Goal: Task Accomplishment & Management: Manage account settings

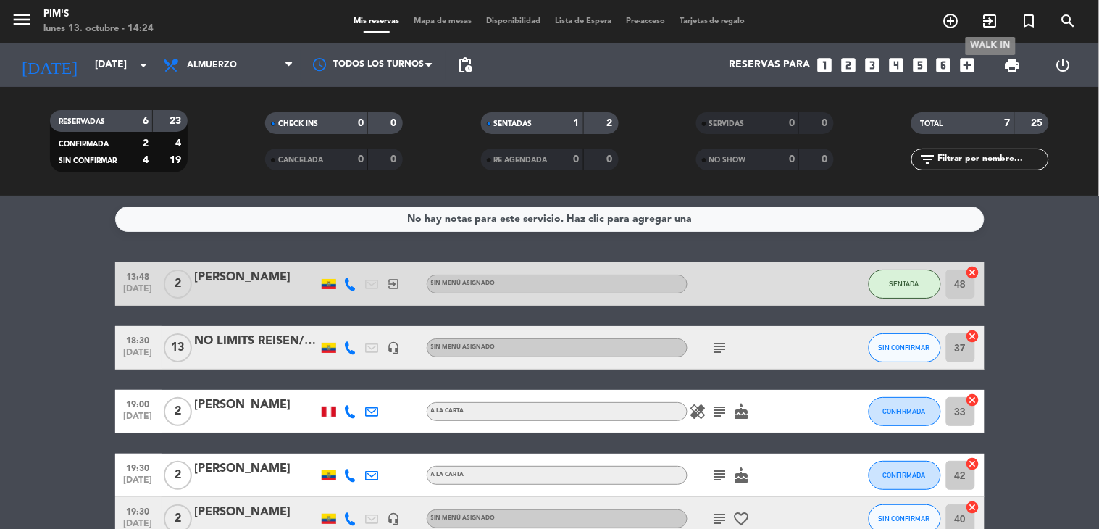
click at [988, 17] on icon "exit_to_app" at bounding box center [990, 20] width 17 height 17
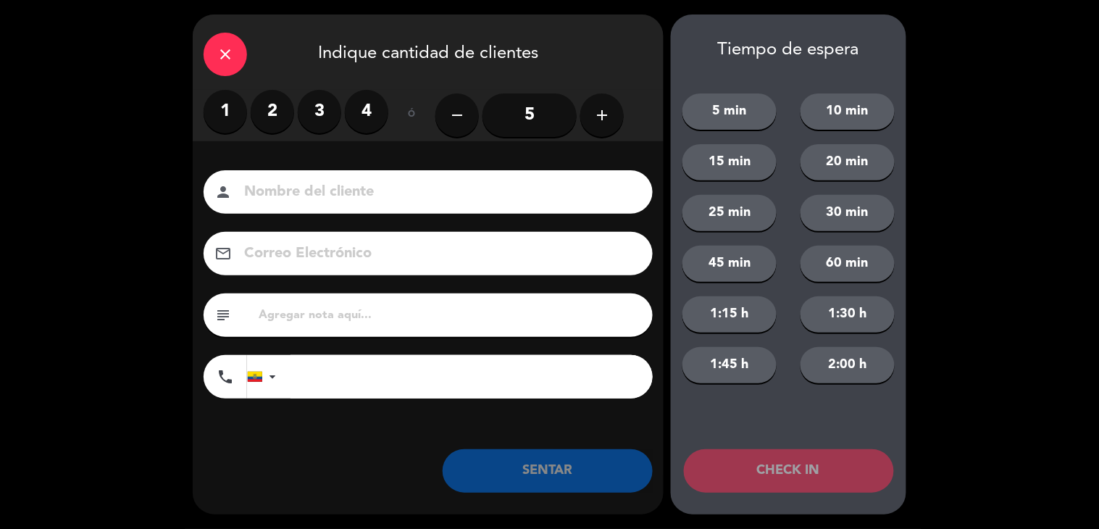
click at [280, 116] on label "2" at bounding box center [272, 111] width 43 height 43
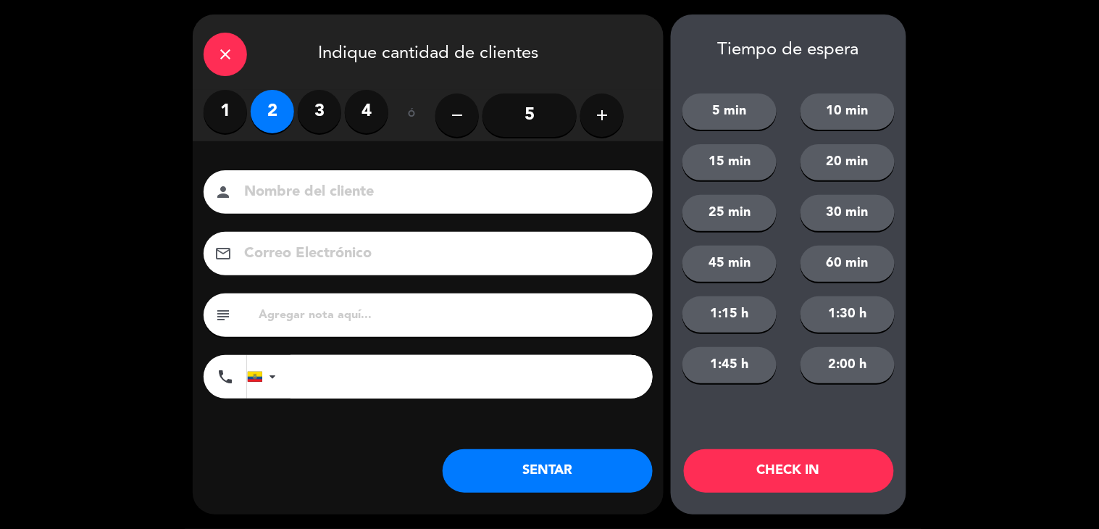
click at [341, 189] on input at bounding box center [438, 192] width 391 height 25
type input "o"
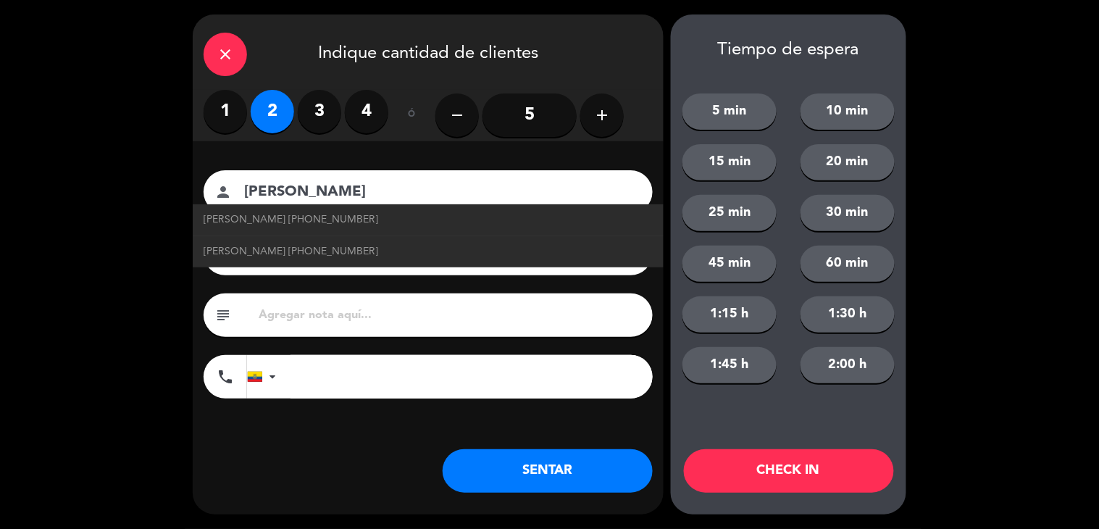
type input "[PERSON_NAME]"
click at [357, 476] on div "close Indique cantidad de clientes 1 2 3 4 ó remove 5 add Nombre del cliente pe…" at bounding box center [428, 264] width 471 height 500
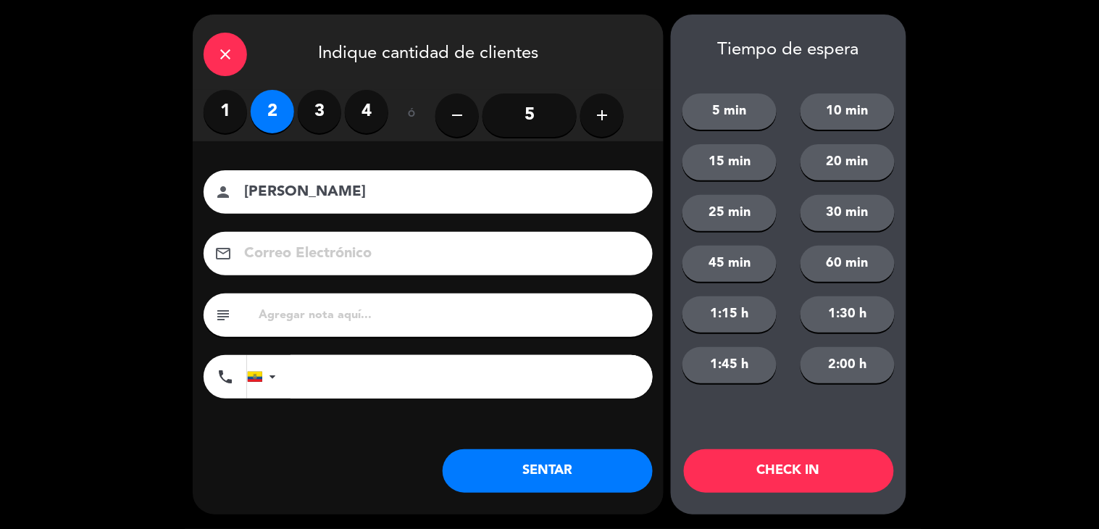
click at [312, 385] on input "tel" at bounding box center [472, 376] width 362 height 43
type input "995519307"
click at [575, 484] on button "SENTAR" at bounding box center [548, 470] width 210 height 43
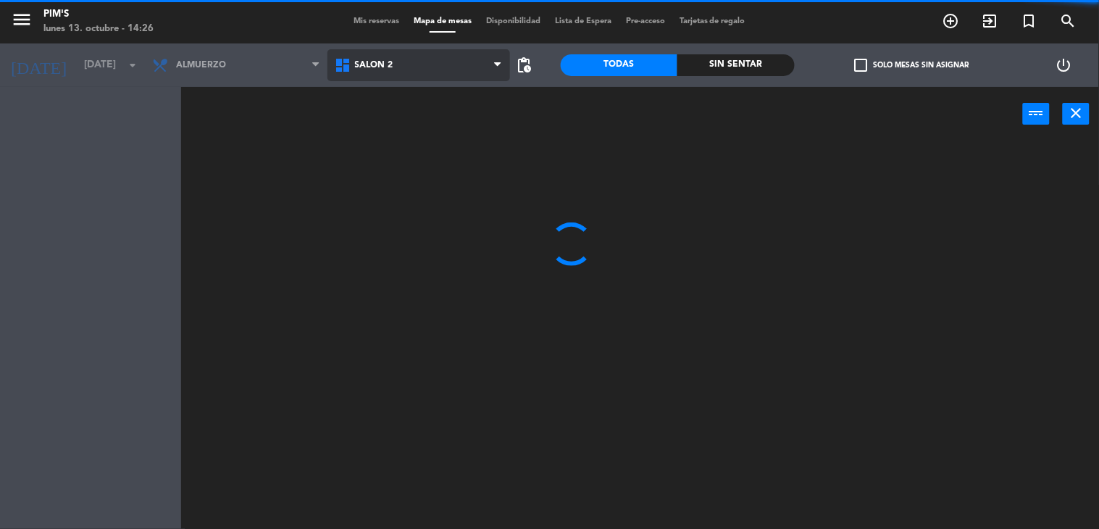
click at [462, 58] on span "Salón 2" at bounding box center [418, 65] width 183 height 32
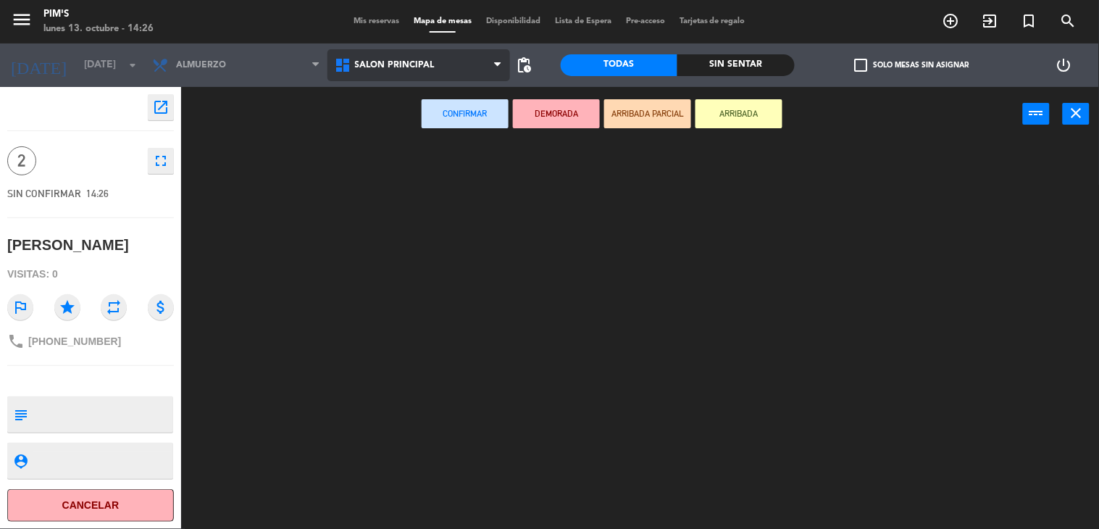
click at [453, 120] on ng-component "menu Pim's [DATE] 13. octubre - 14:26 Mis reservas Mapa de mesas Disponibilidad…" at bounding box center [549, 265] width 1099 height 530
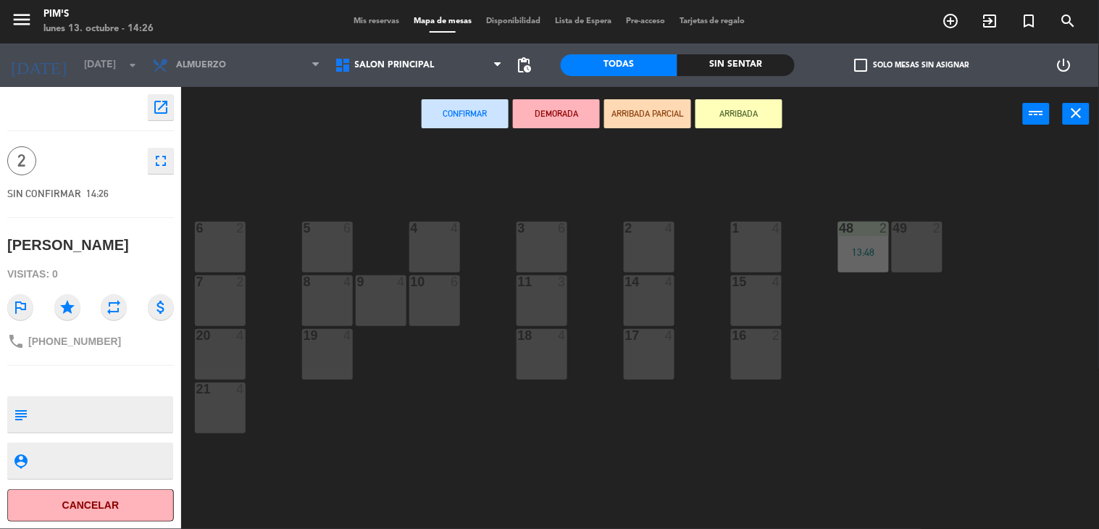
click at [754, 252] on div "1 4" at bounding box center [756, 247] width 51 height 51
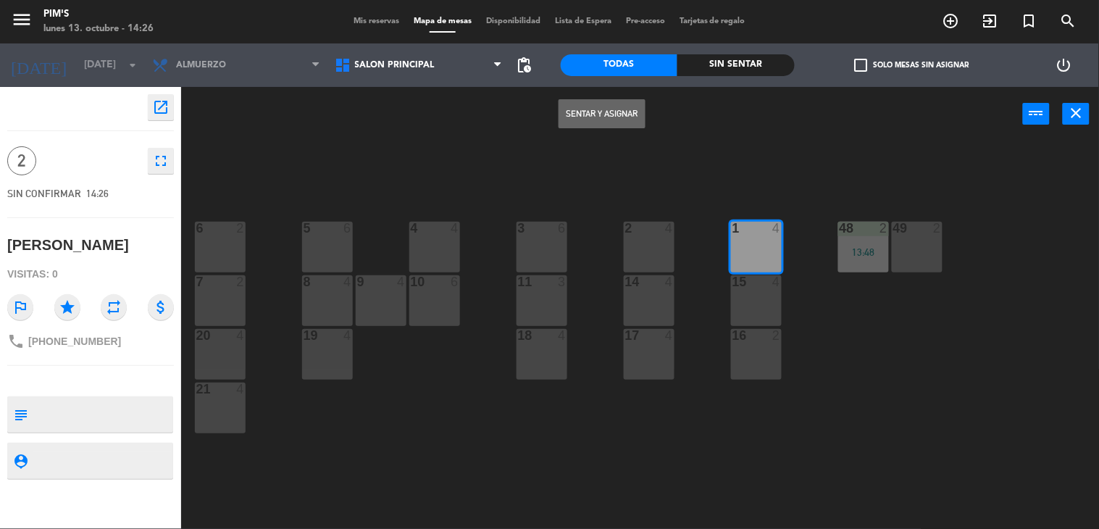
click at [576, 119] on button "Sentar y Asignar" at bounding box center [602, 113] width 87 height 29
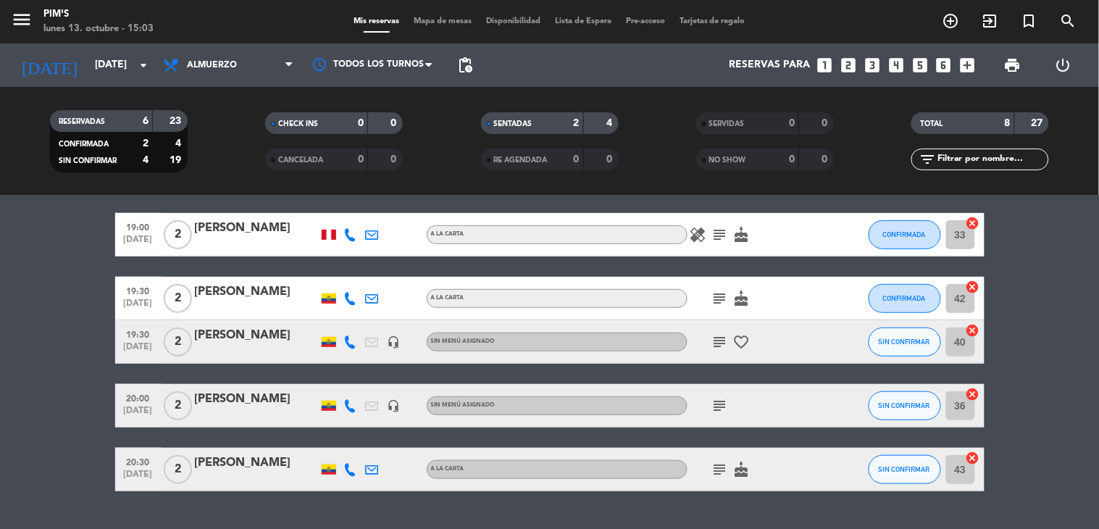
scroll to position [241, 0]
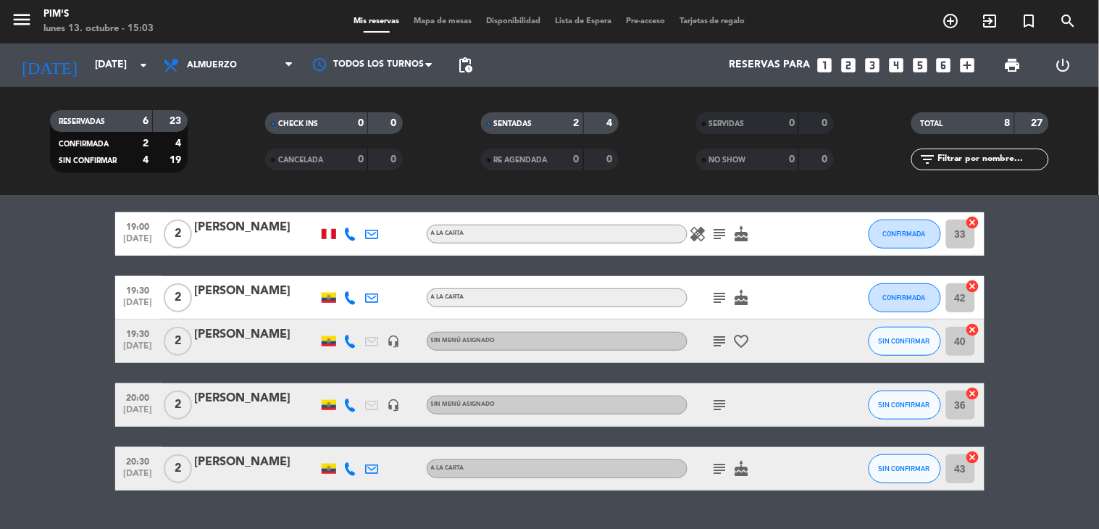
click at [711, 403] on icon "subject" at bounding box center [719, 404] width 17 height 17
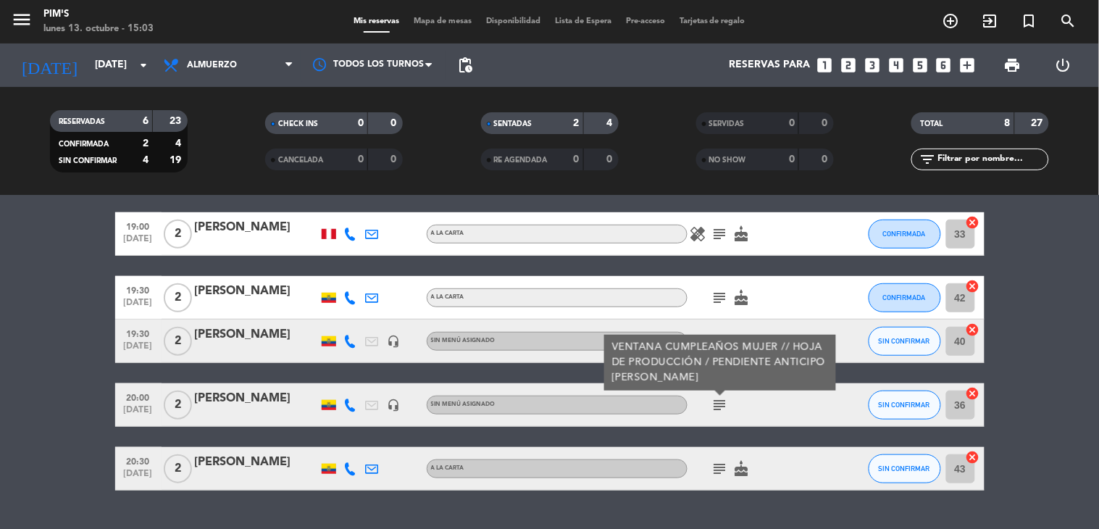
click at [766, 409] on div "subject VENTANA CUMPLEAÑOS MUJER // HOJA DE PRODUCCIÓN / PENDIENTE ANTICIPO [PE…" at bounding box center [753, 404] width 130 height 43
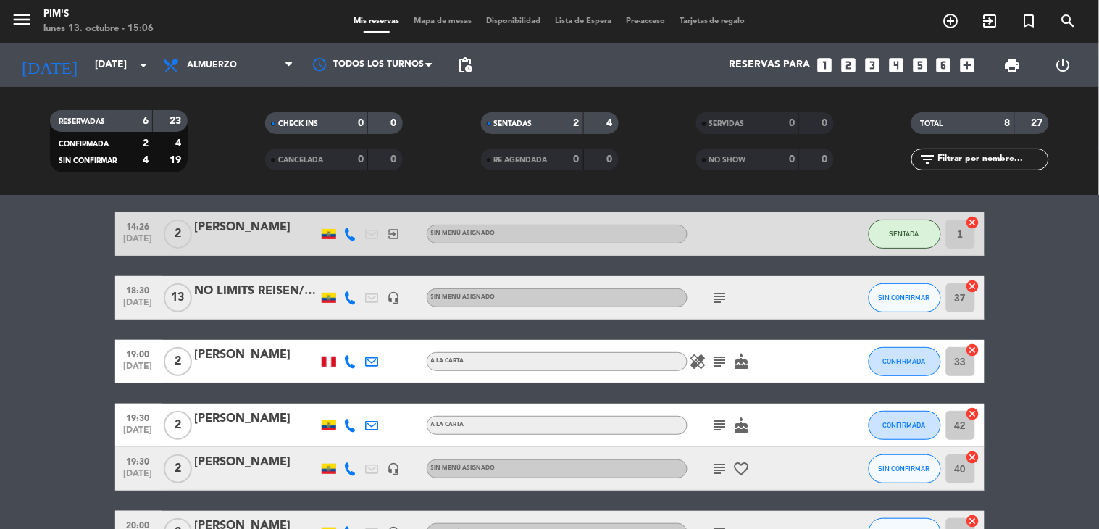
scroll to position [33, 0]
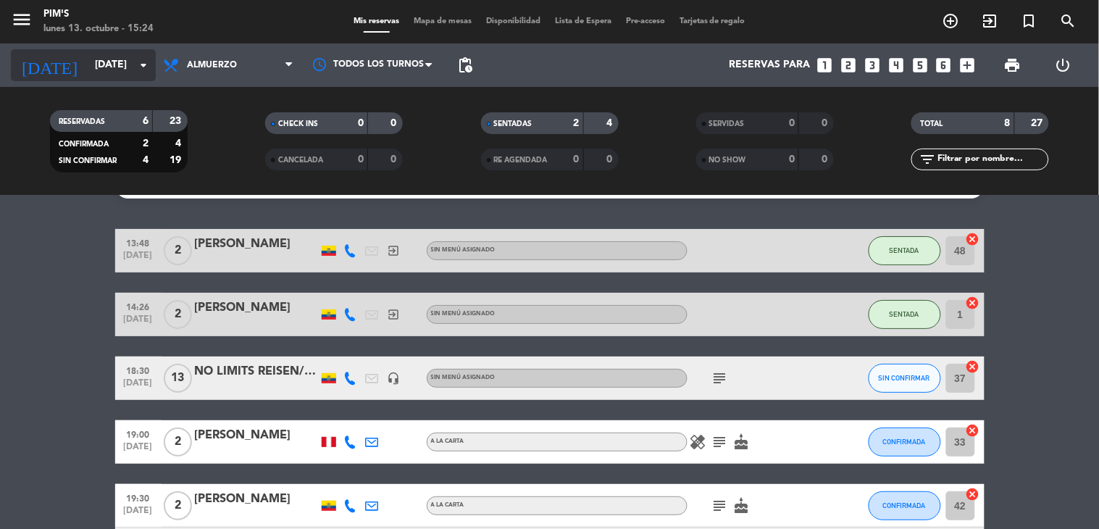
click at [146, 67] on icon "arrow_drop_down" at bounding box center [143, 65] width 17 height 17
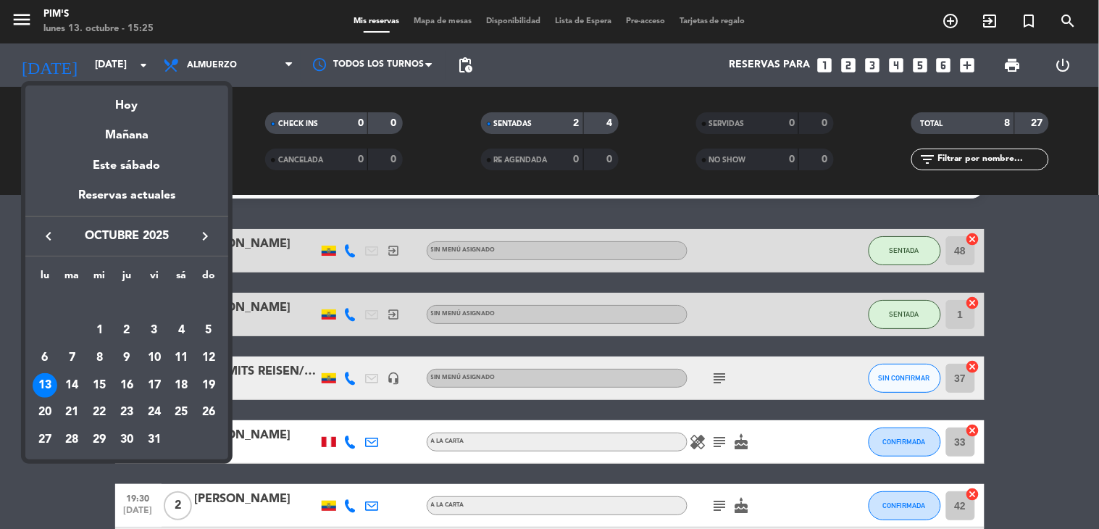
click at [204, 235] on icon "keyboard_arrow_right" at bounding box center [204, 235] width 17 height 17
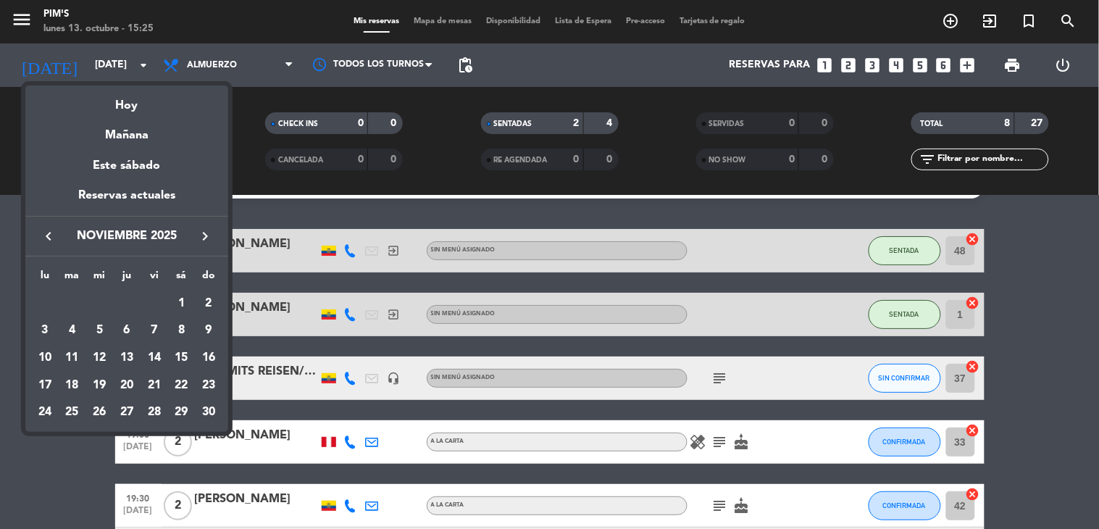
click at [49, 241] on icon "keyboard_arrow_left" at bounding box center [48, 235] width 17 height 17
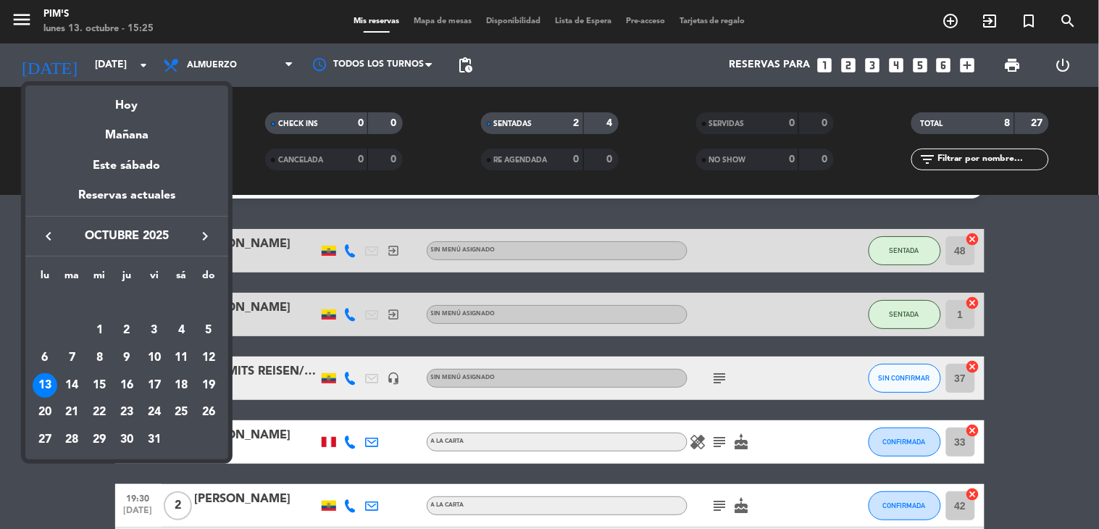
click at [196, 234] on icon "keyboard_arrow_right" at bounding box center [204, 235] width 17 height 17
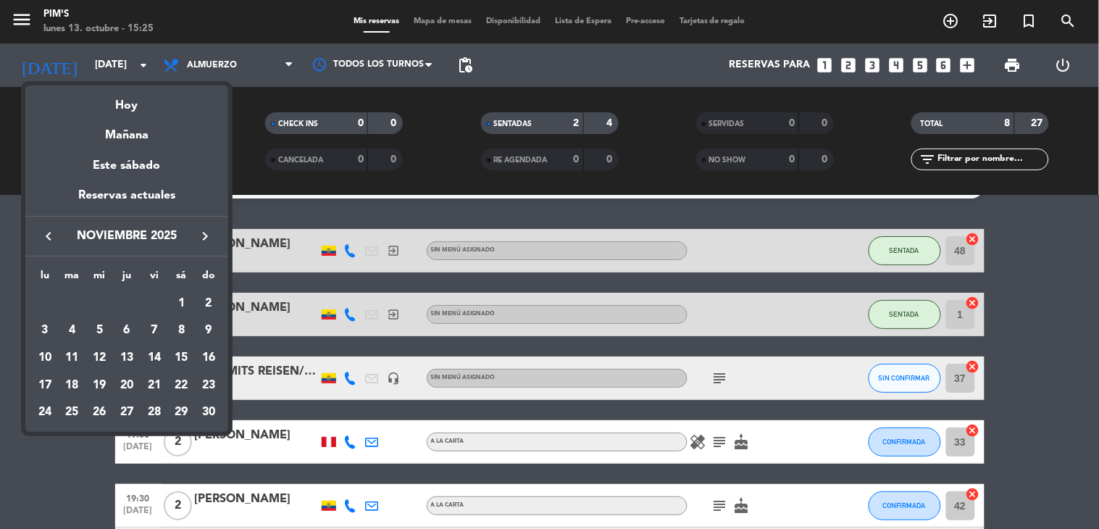
click at [38, 232] on button "keyboard_arrow_left" at bounding box center [49, 236] width 26 height 19
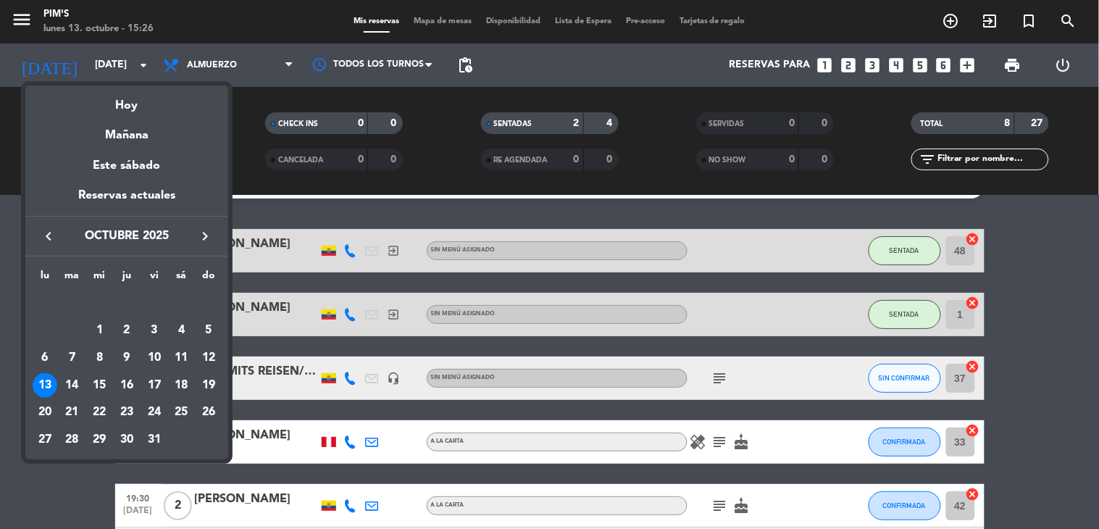
click at [274, 184] on div at bounding box center [549, 264] width 1099 height 529
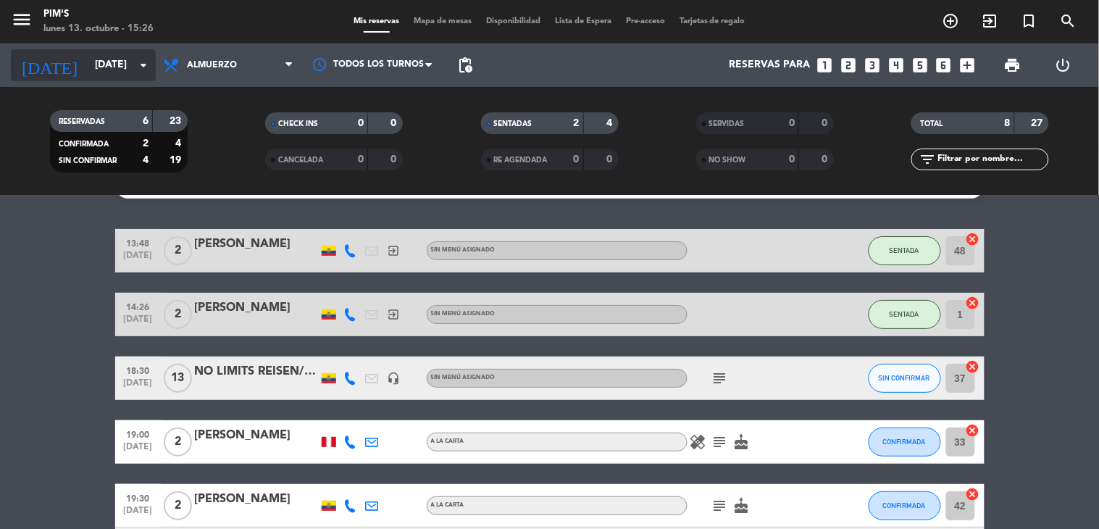
click at [135, 61] on icon "arrow_drop_down" at bounding box center [143, 65] width 17 height 17
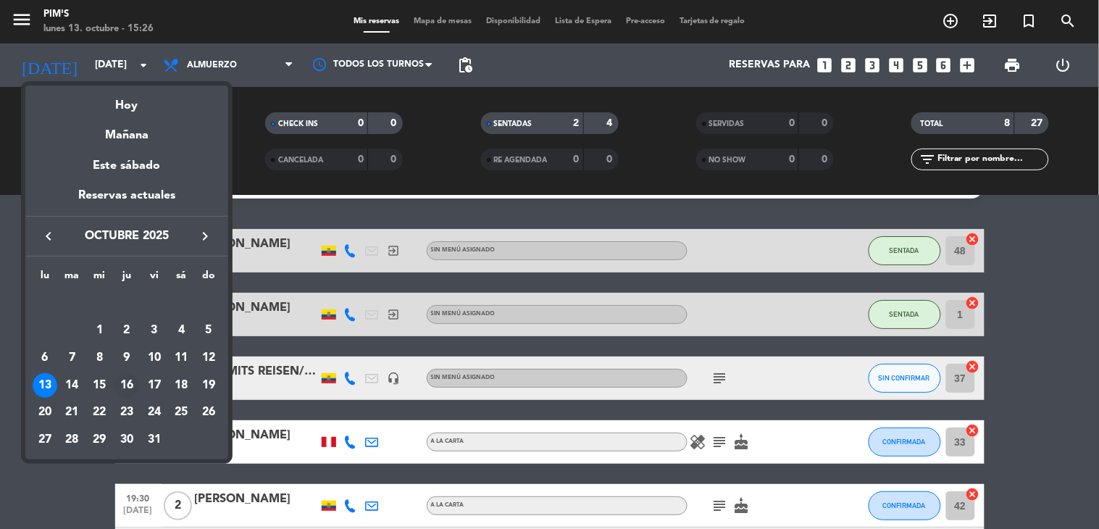
click at [134, 383] on div "16" at bounding box center [126, 385] width 25 height 25
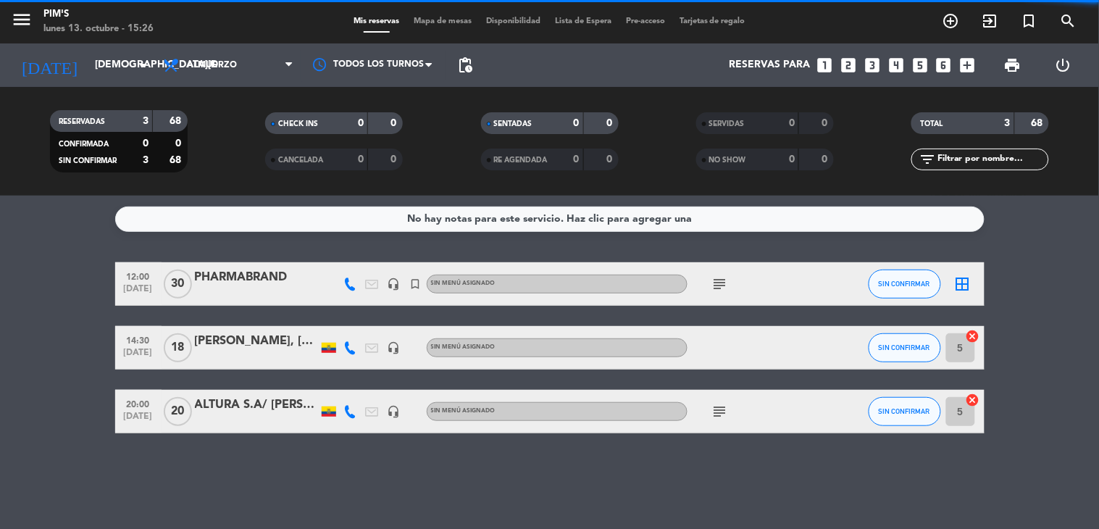
scroll to position [0, 0]
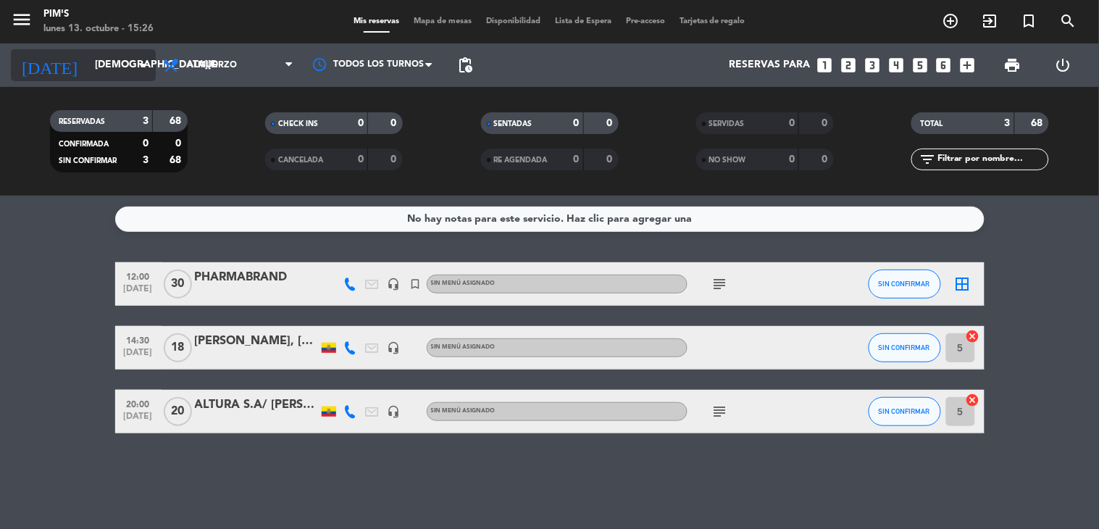
click at [125, 59] on input "[DEMOGRAPHIC_DATA][DATE]" at bounding box center [157, 65] width 138 height 26
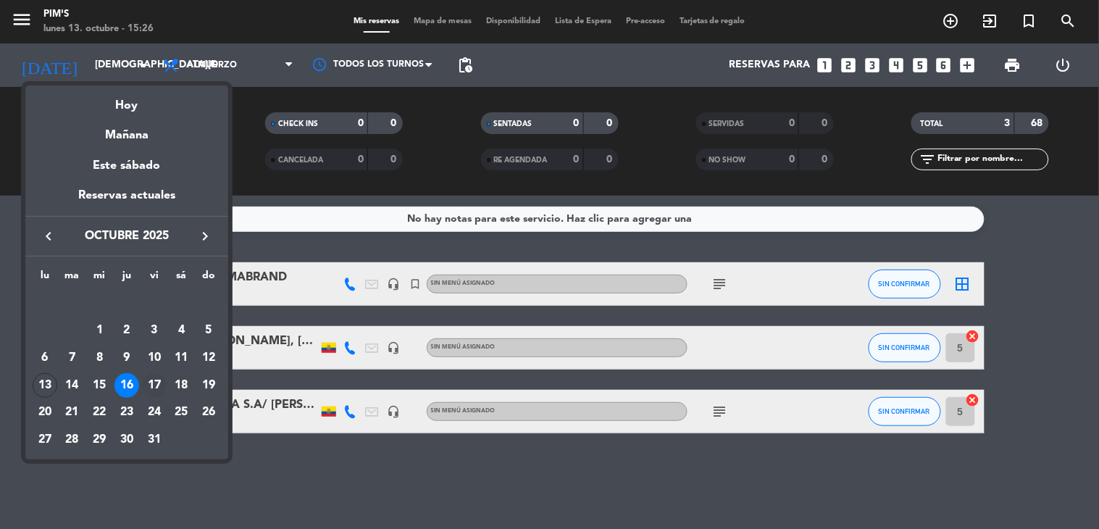
click at [156, 386] on div "17" at bounding box center [154, 385] width 25 height 25
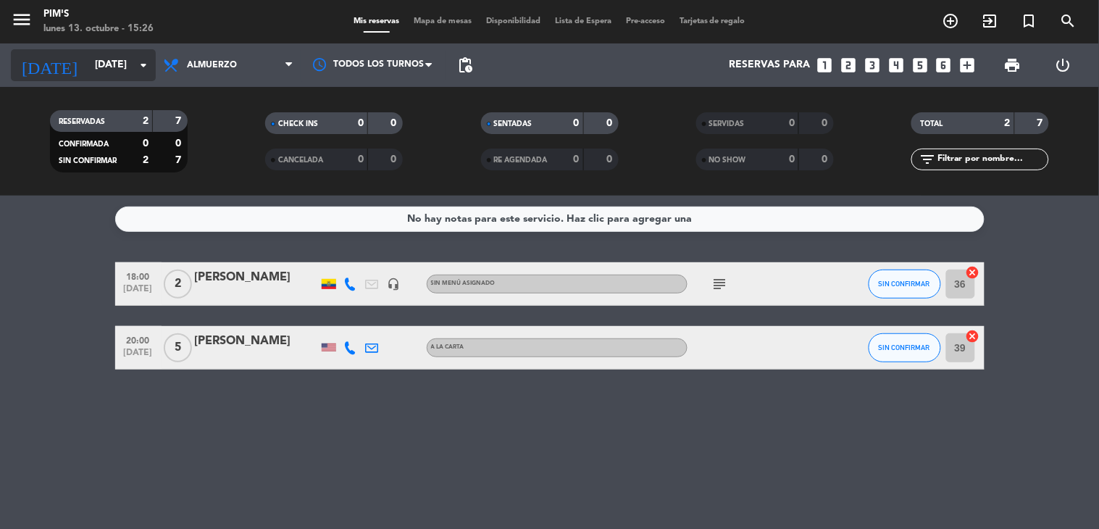
click at [130, 69] on input "[DATE]" at bounding box center [157, 65] width 138 height 26
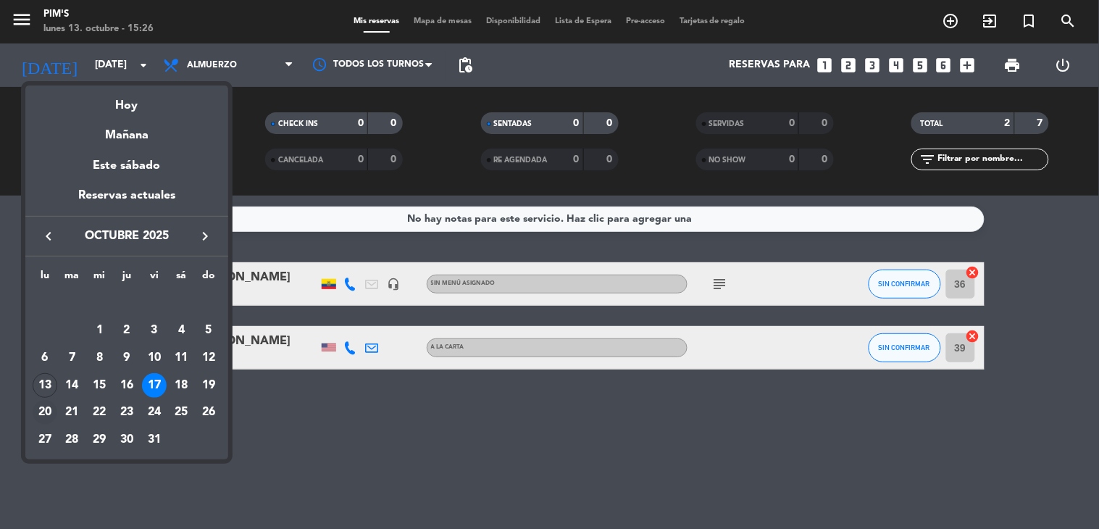
click at [40, 408] on div "20" at bounding box center [45, 412] width 25 height 25
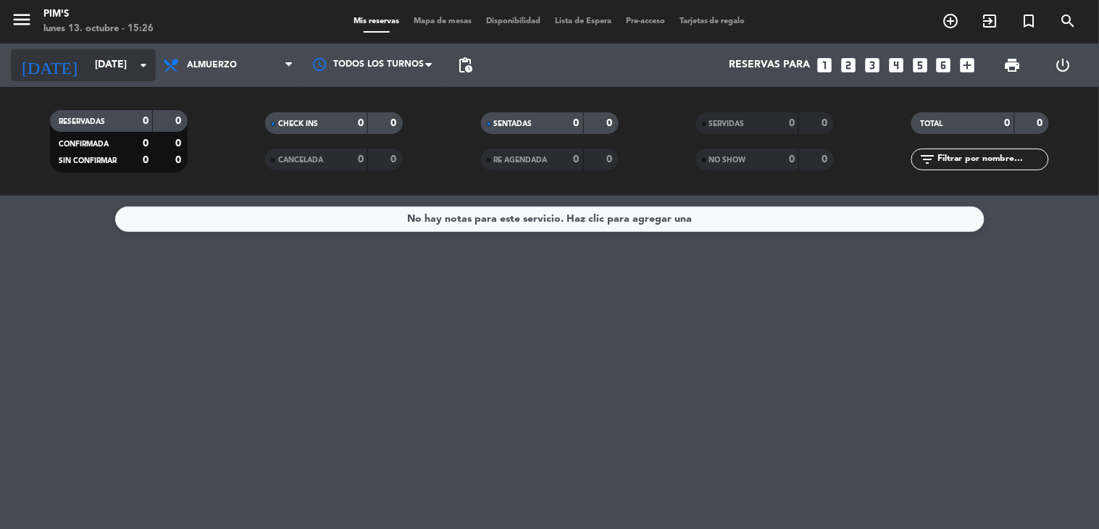
click at [135, 63] on icon "arrow_drop_down" at bounding box center [143, 65] width 17 height 17
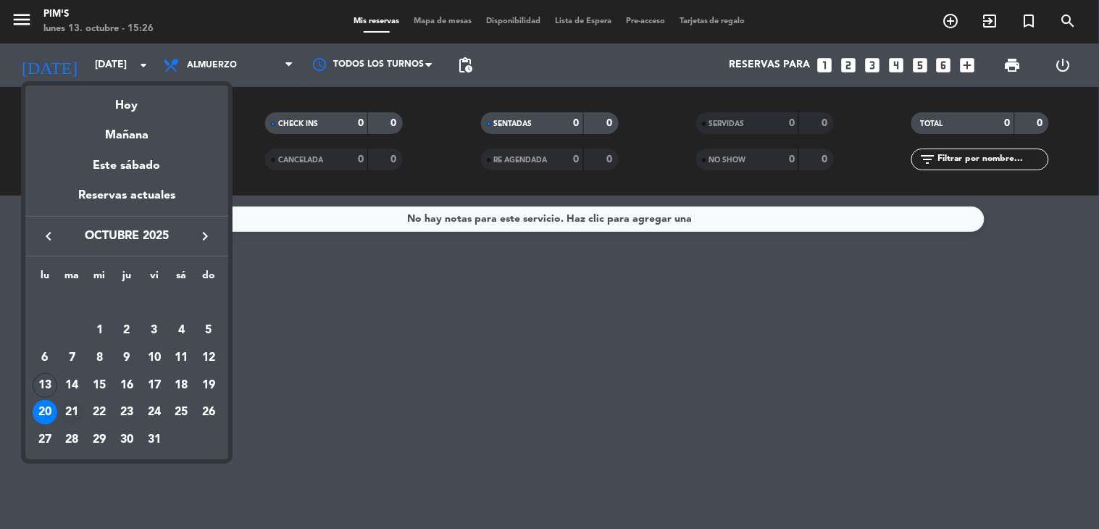
click at [73, 413] on div "21" at bounding box center [72, 412] width 25 height 25
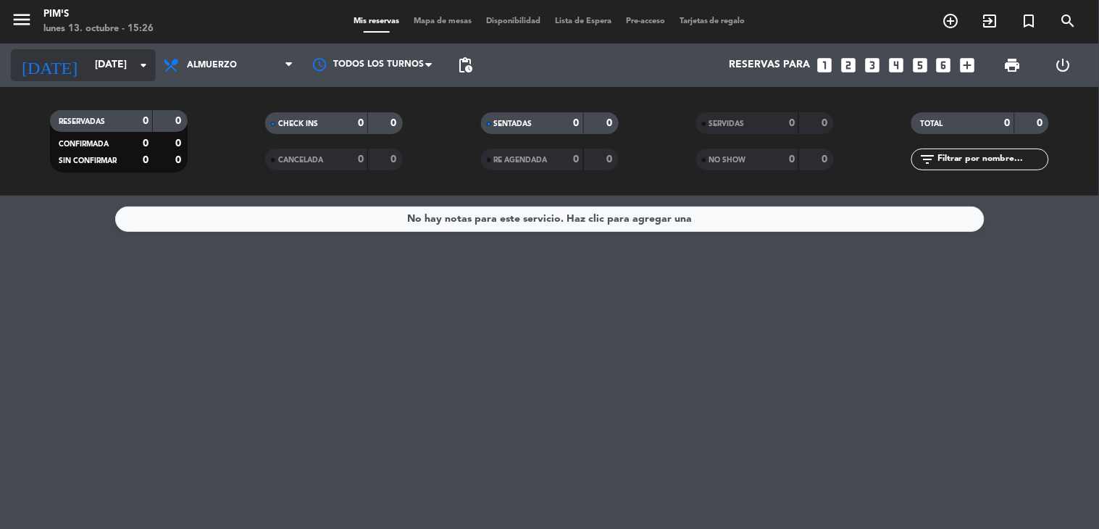
click at [140, 62] on icon "arrow_drop_down" at bounding box center [143, 65] width 17 height 17
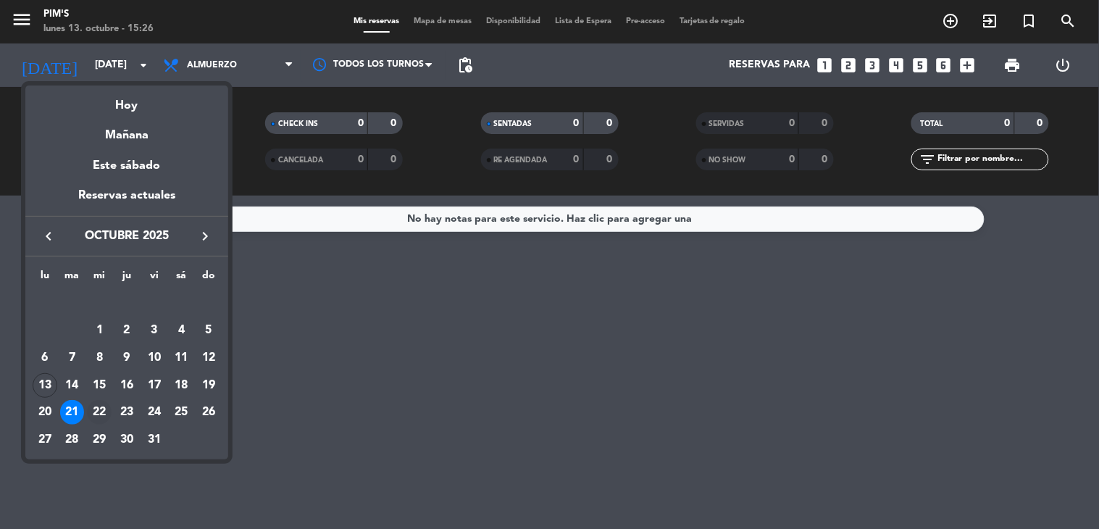
click at [99, 404] on div "22" at bounding box center [99, 412] width 25 height 25
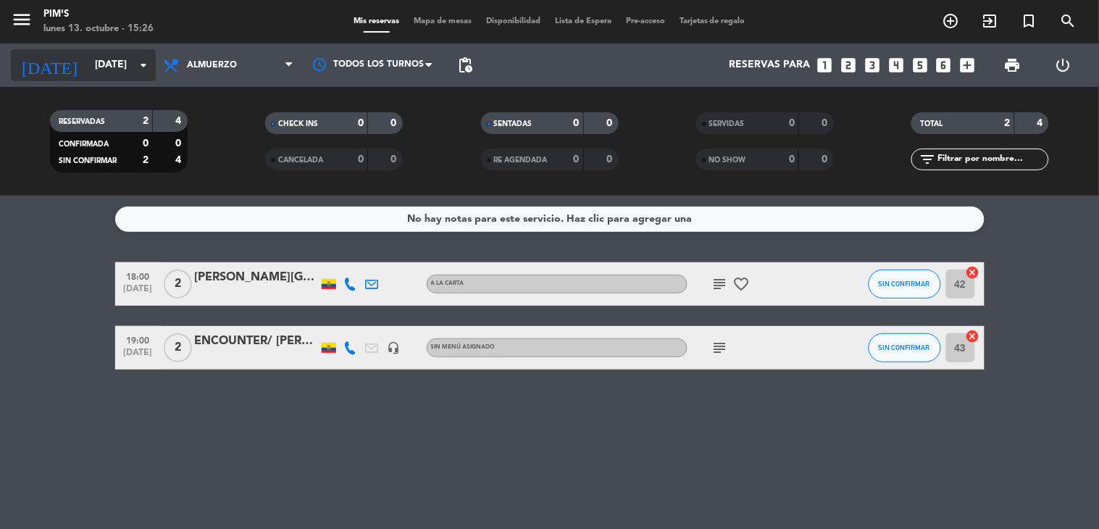
click at [121, 54] on input "[DATE]" at bounding box center [157, 65] width 138 height 26
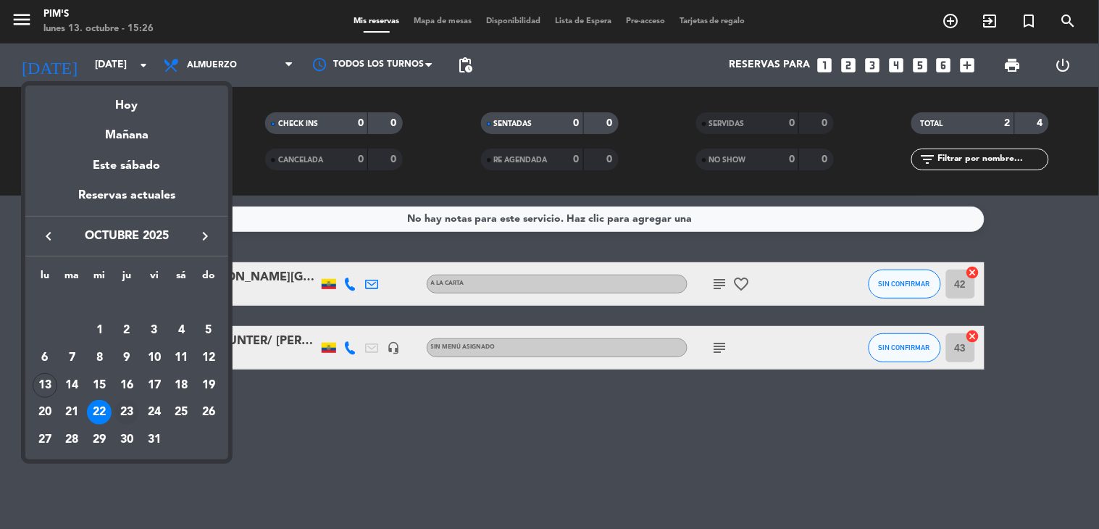
click at [125, 409] on div "23" at bounding box center [126, 412] width 25 height 25
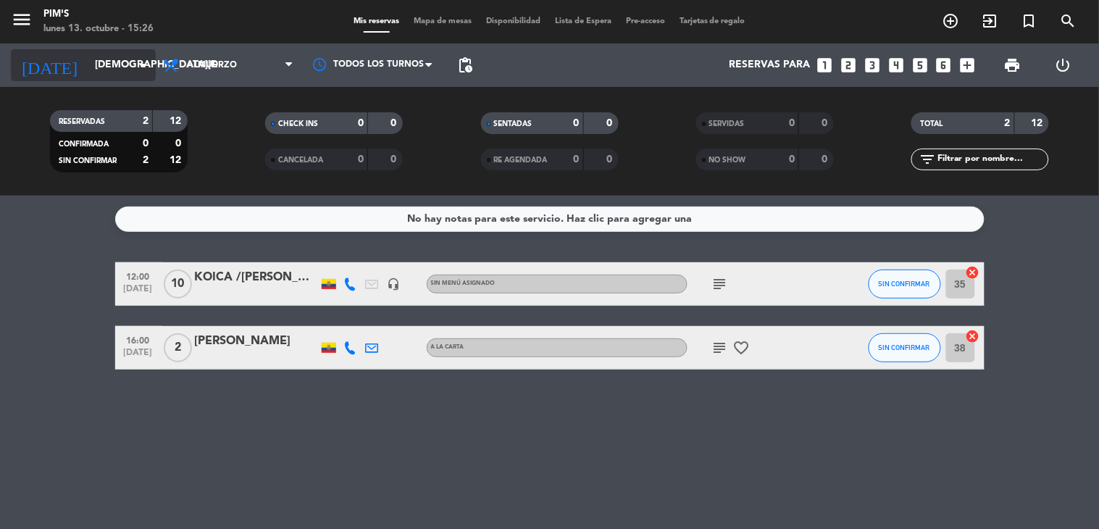
click at [126, 65] on input "[DEMOGRAPHIC_DATA][DATE]" at bounding box center [157, 65] width 138 height 26
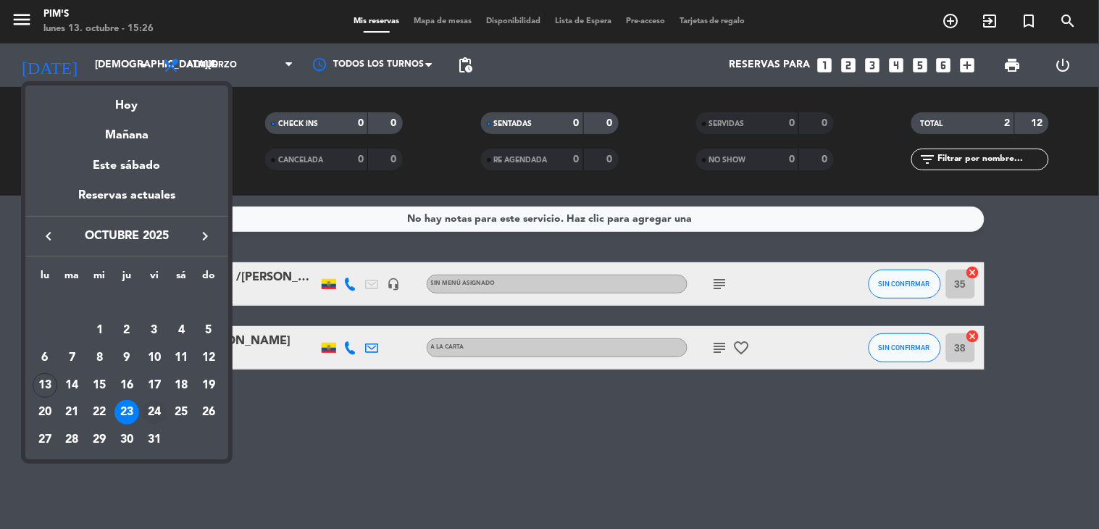
click at [159, 407] on div "24" at bounding box center [154, 412] width 25 height 25
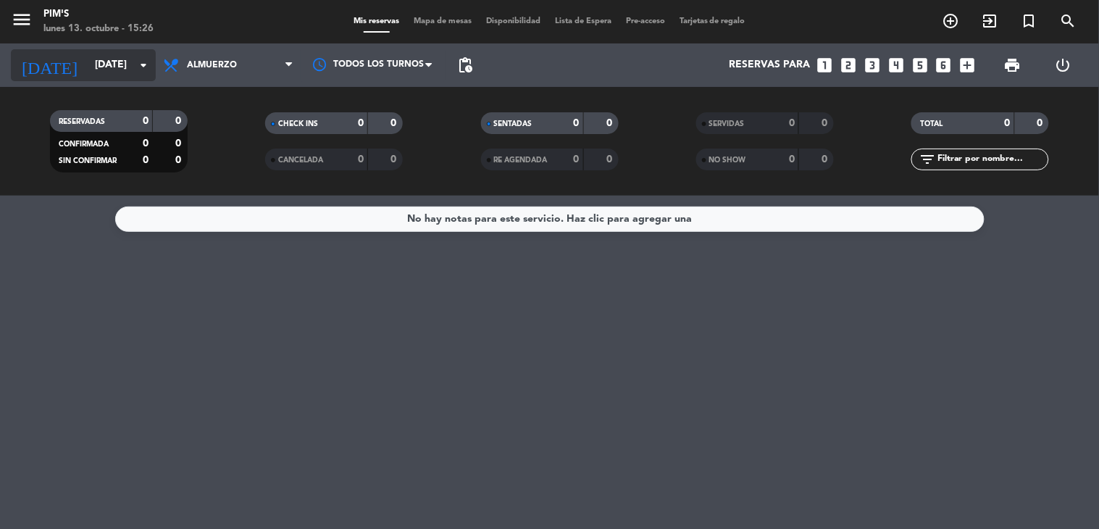
click at [138, 60] on icon "arrow_drop_down" at bounding box center [143, 65] width 17 height 17
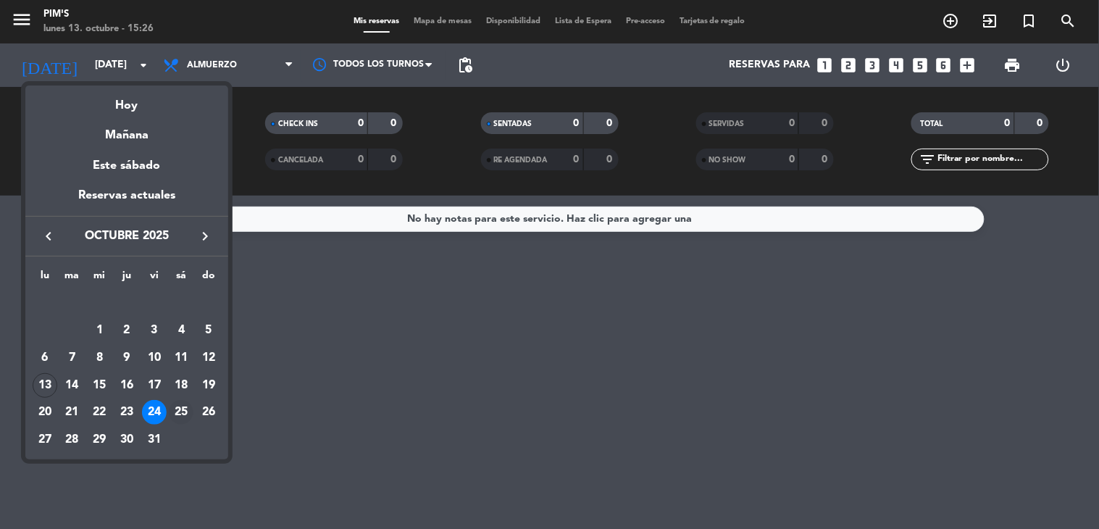
click at [175, 407] on div "25" at bounding box center [181, 412] width 25 height 25
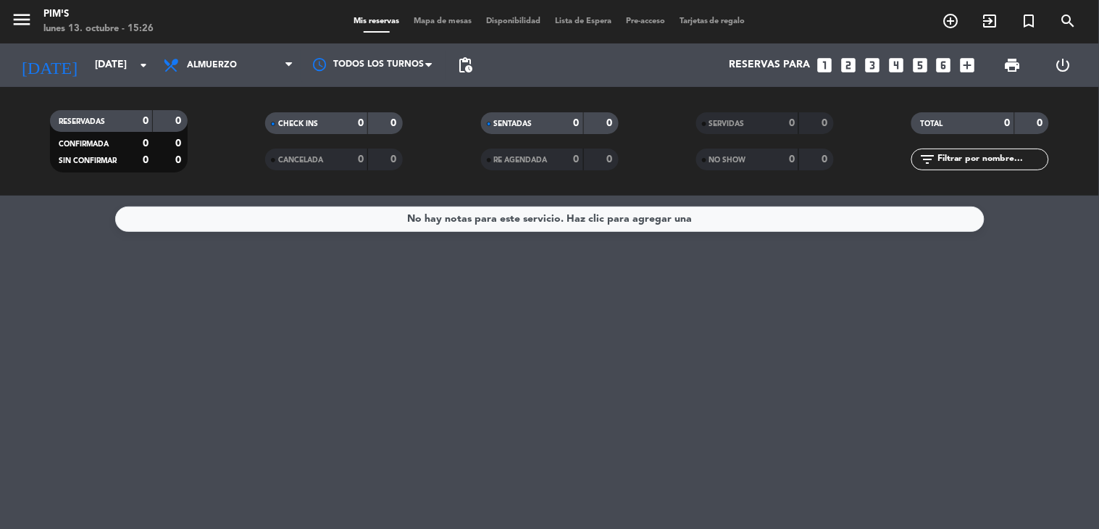
type input "[DATE]"
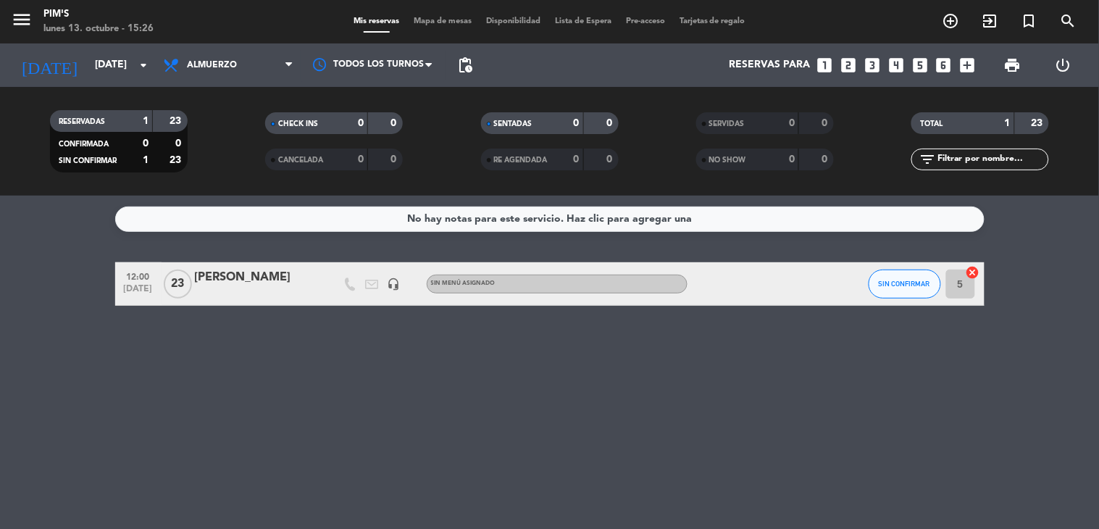
click at [391, 286] on icon "headset_mic" at bounding box center [394, 283] width 13 height 13
click at [272, 275] on div "[PERSON_NAME]" at bounding box center [256, 277] width 123 height 19
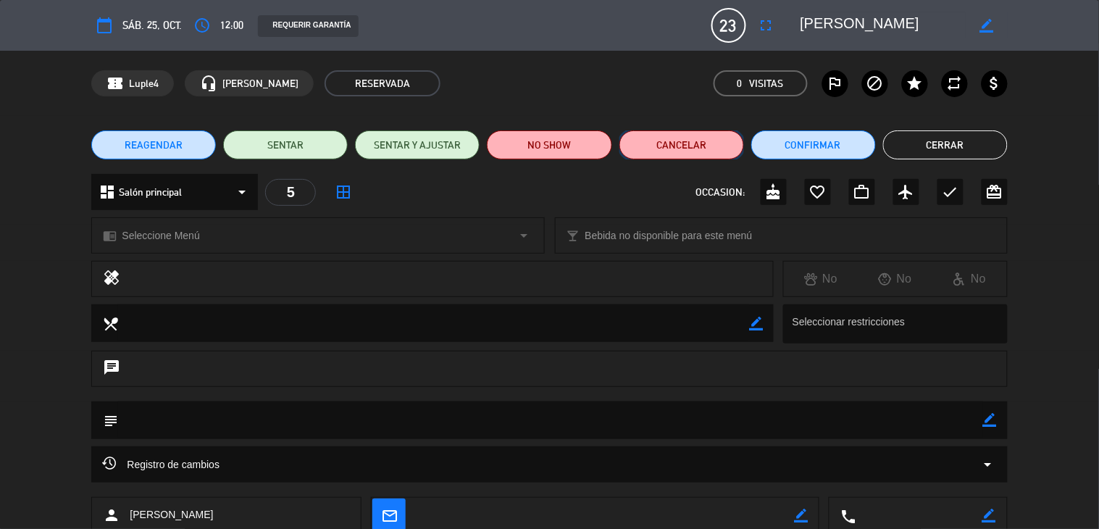
click at [675, 154] on button "Cancelar" at bounding box center [681, 144] width 125 height 29
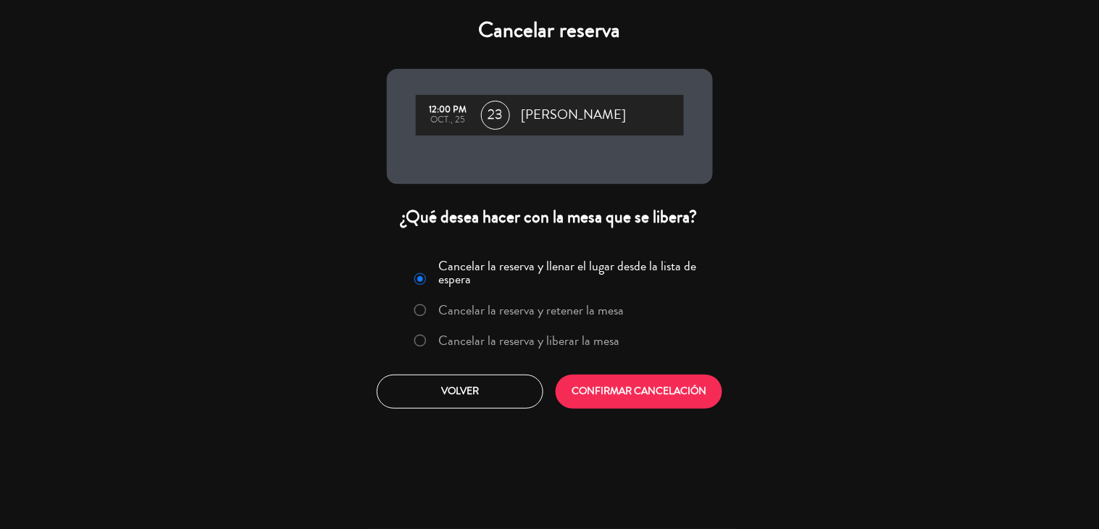
click at [421, 341] on input "Cancelar la reserva y liberar la mesa" at bounding box center [418, 339] width 9 height 9
radio input "true"
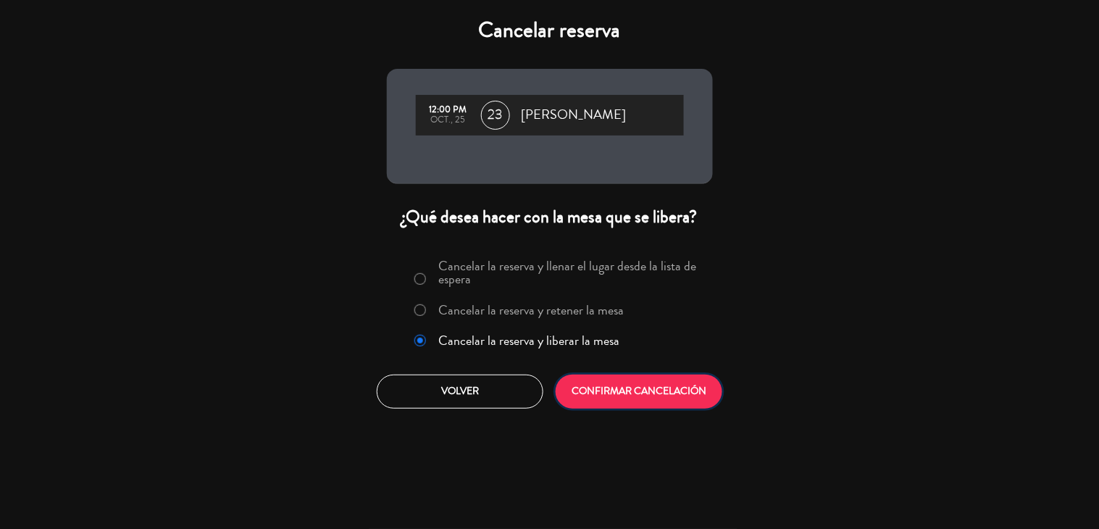
drag, startPoint x: 632, startPoint y: 397, endPoint x: 657, endPoint y: 398, distance: 25.4
click at [631, 398] on button "CONFIRMAR CANCELACIÓN" at bounding box center [639, 392] width 167 height 34
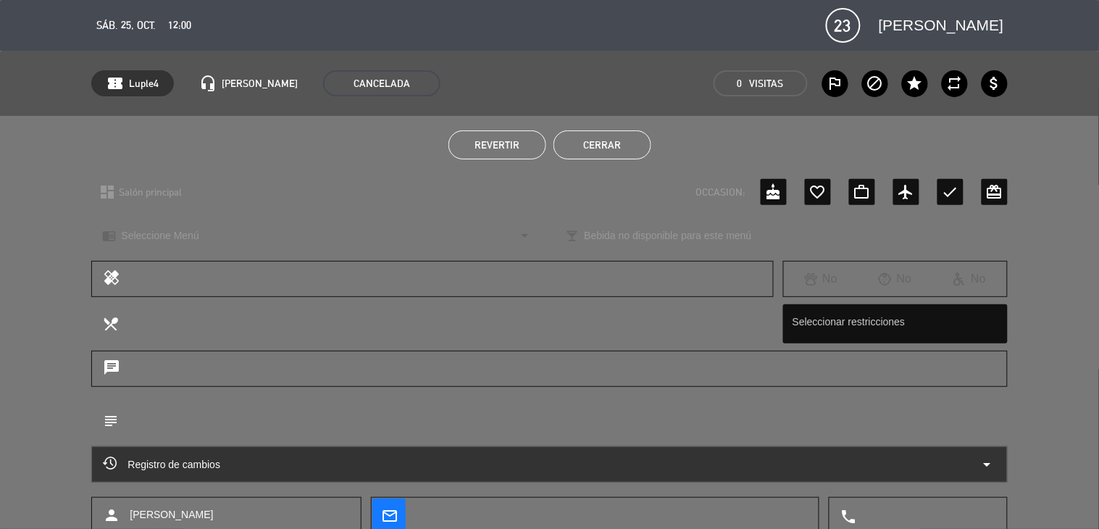
click at [593, 138] on button "Cerrar" at bounding box center [603, 144] width 98 height 29
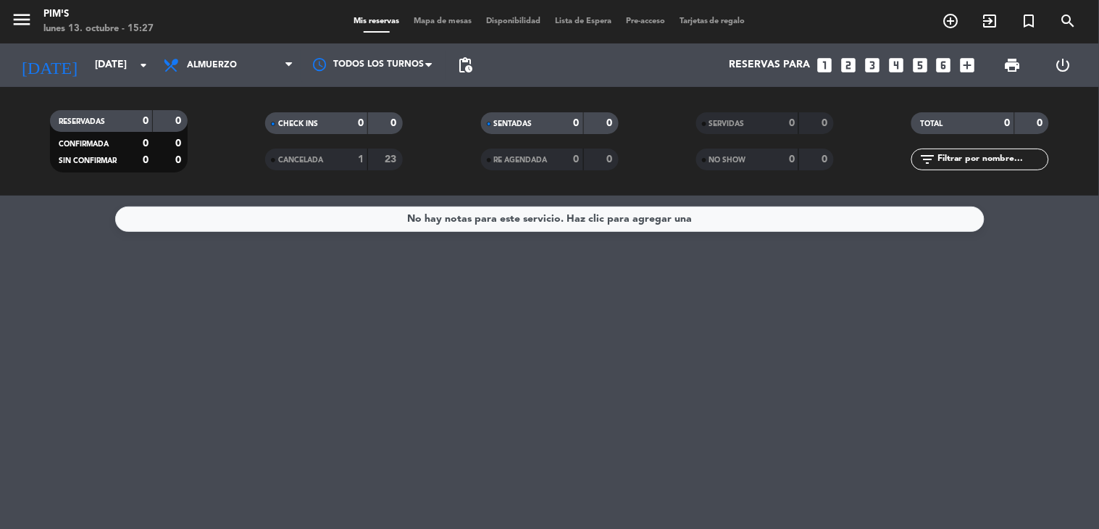
click at [303, 158] on span "CANCELADA" at bounding box center [300, 159] width 45 height 7
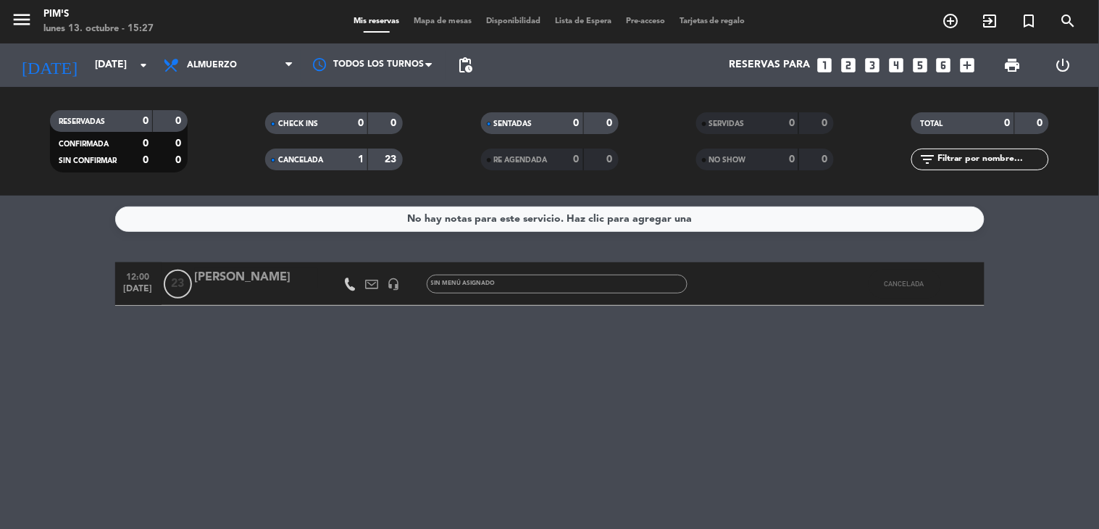
click at [314, 367] on div "No hay notas para este servicio. Haz clic para agregar una 12:00 [DATE] [PERSON…" at bounding box center [549, 362] width 1099 height 333
click at [732, 398] on div "No hay notas para este servicio. Haz clic para agregar una 12:00 [DATE] [PERSON…" at bounding box center [549, 362] width 1099 height 333
click at [249, 251] on div "No hay notas para este servicio. Haz clic para agregar una 12:00 [DATE] [PERSON…" at bounding box center [549, 362] width 1099 height 333
click at [131, 62] on input "[DATE]" at bounding box center [157, 65] width 138 height 26
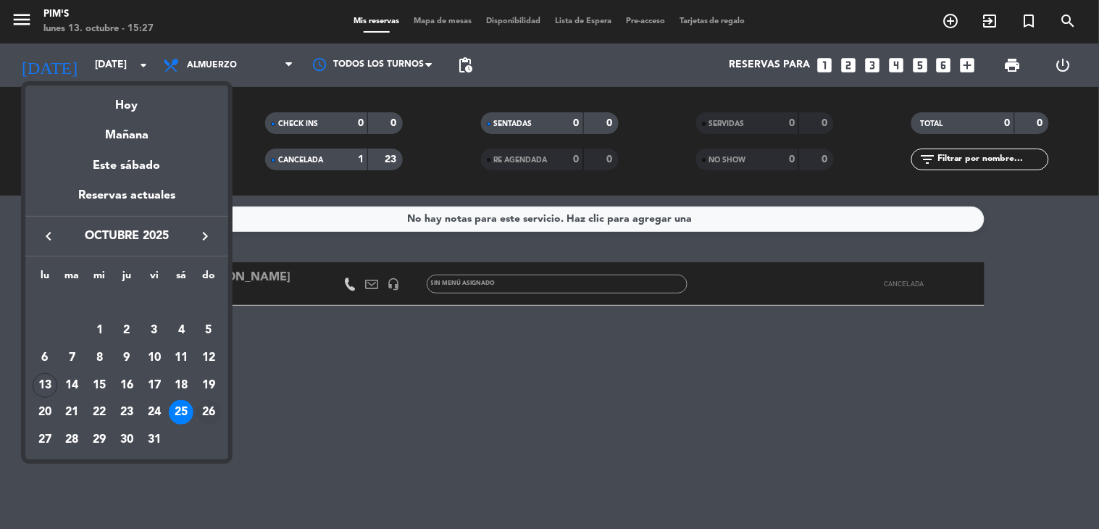
click at [205, 423] on div "26" at bounding box center [208, 412] width 25 height 25
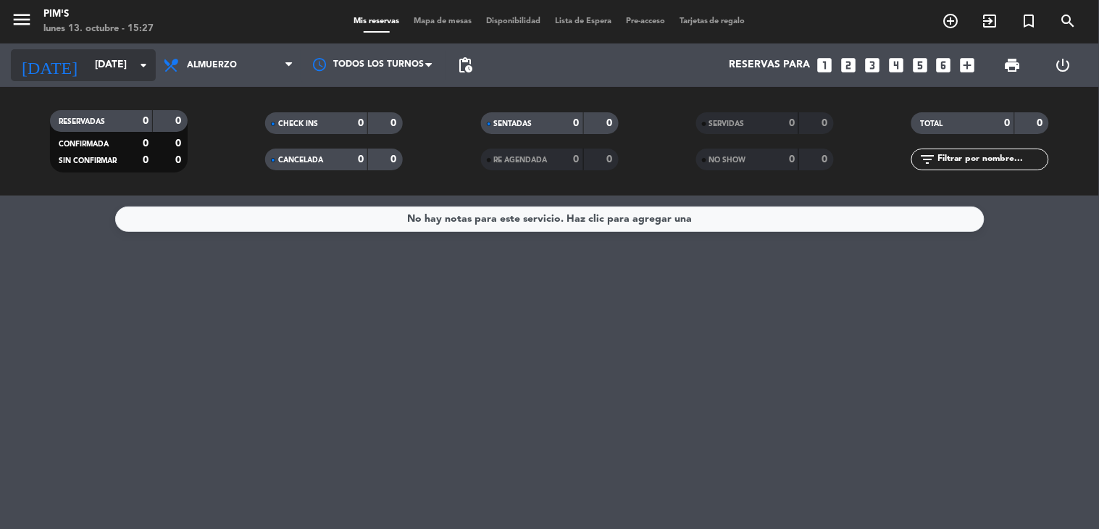
click at [147, 63] on icon "arrow_drop_down" at bounding box center [143, 65] width 17 height 17
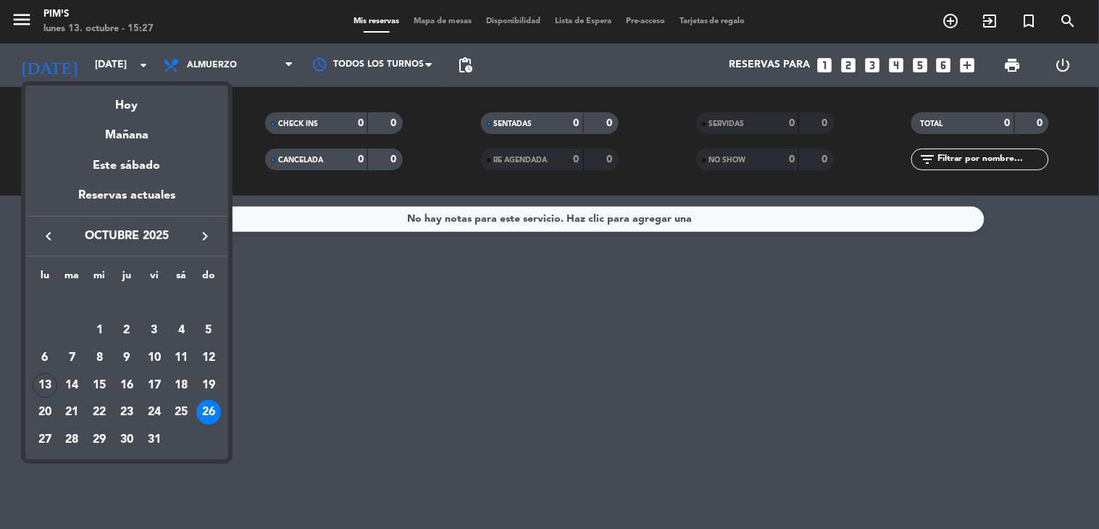
click at [321, 430] on div at bounding box center [549, 264] width 1099 height 529
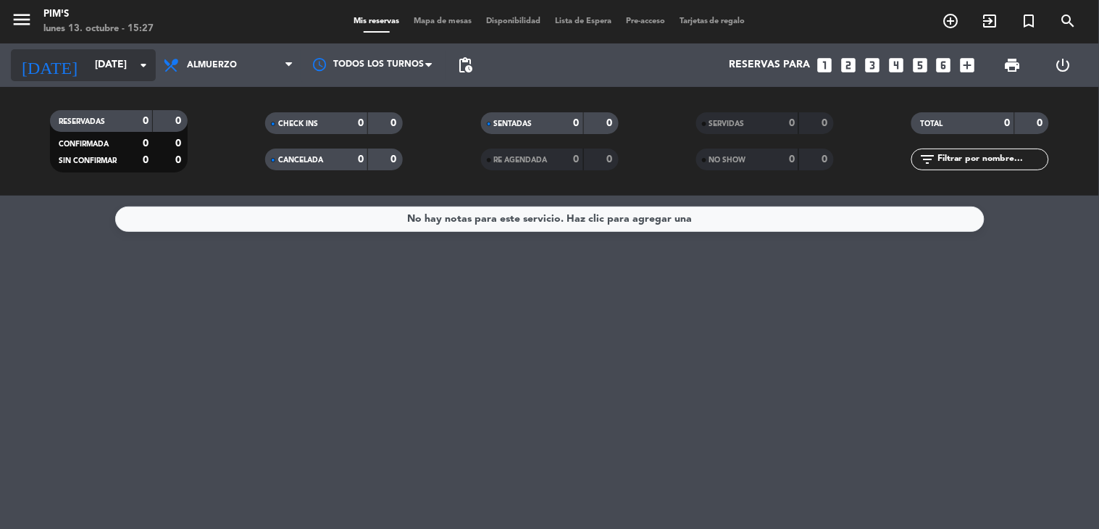
click at [104, 70] on input "[DATE]" at bounding box center [157, 65] width 138 height 26
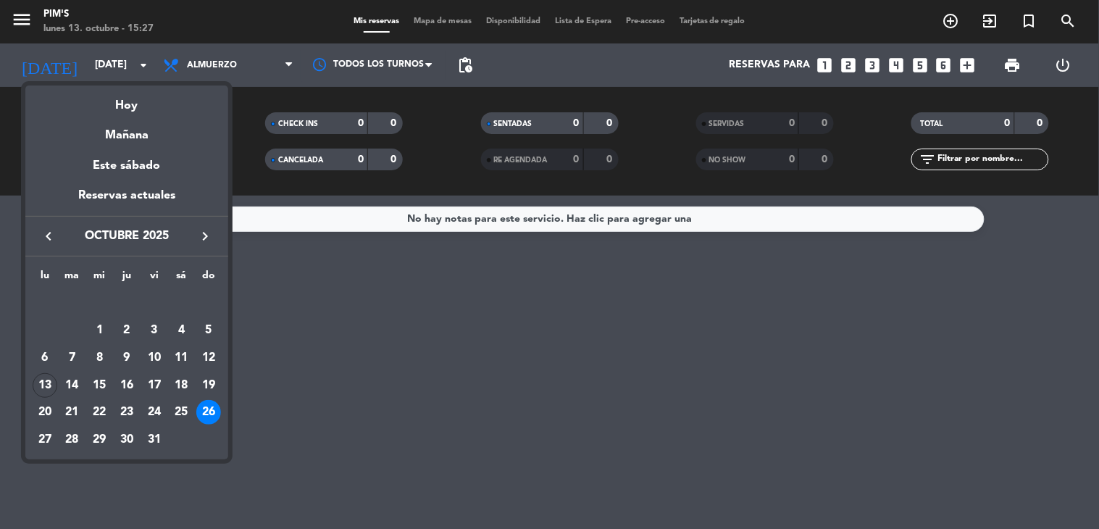
click at [203, 240] on icon "keyboard_arrow_right" at bounding box center [204, 235] width 17 height 17
click at [125, 333] on div "6" at bounding box center [126, 330] width 25 height 25
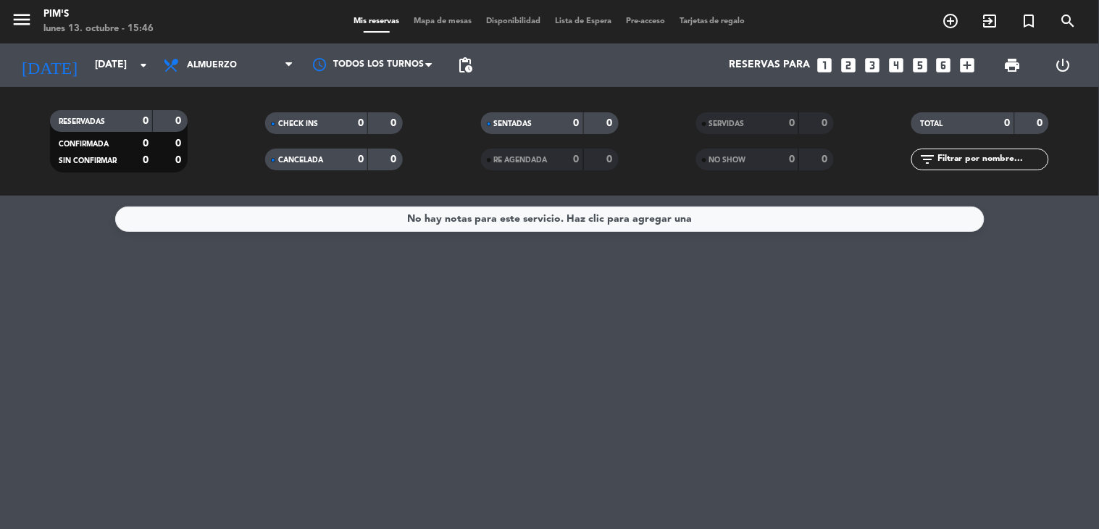
type input "[DEMOGRAPHIC_DATA][DATE]"
click at [1070, 18] on icon "search" at bounding box center [1068, 20] width 17 height 17
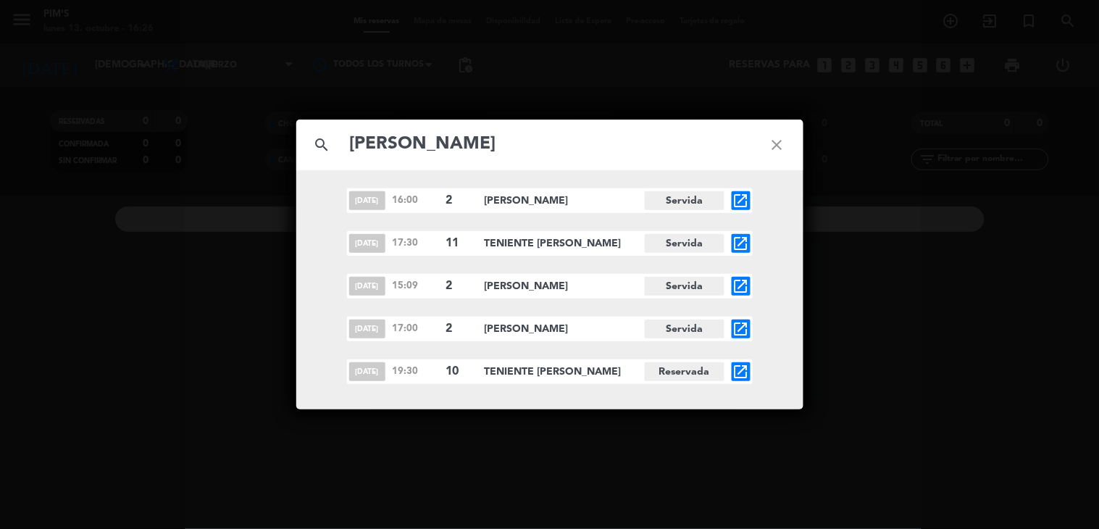
type input "[PERSON_NAME]"
click at [785, 146] on icon "close" at bounding box center [777, 145] width 52 height 52
click at [769, 135] on icon "close" at bounding box center [777, 145] width 52 height 52
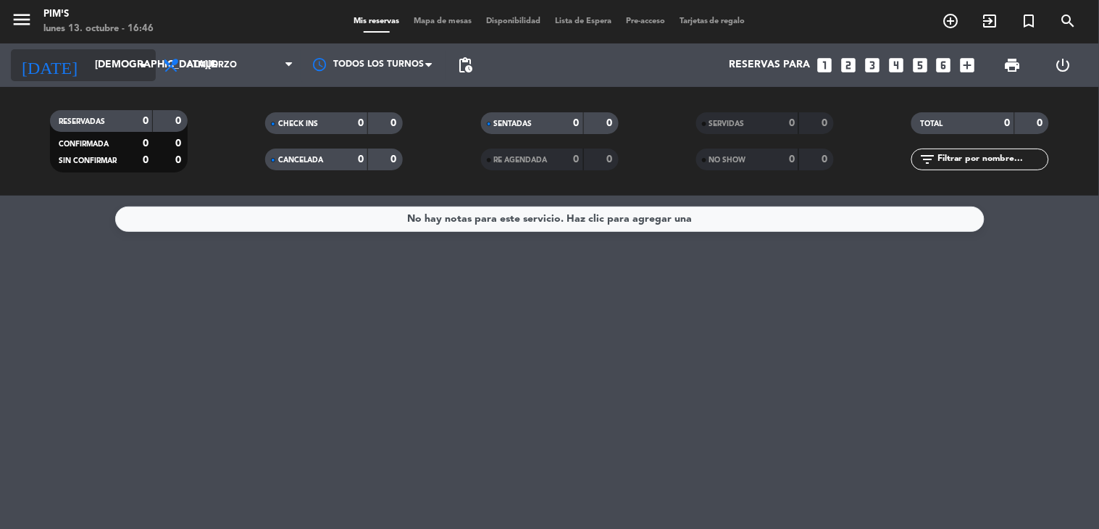
click at [103, 59] on input "[DEMOGRAPHIC_DATA][DATE]" at bounding box center [157, 65] width 138 height 26
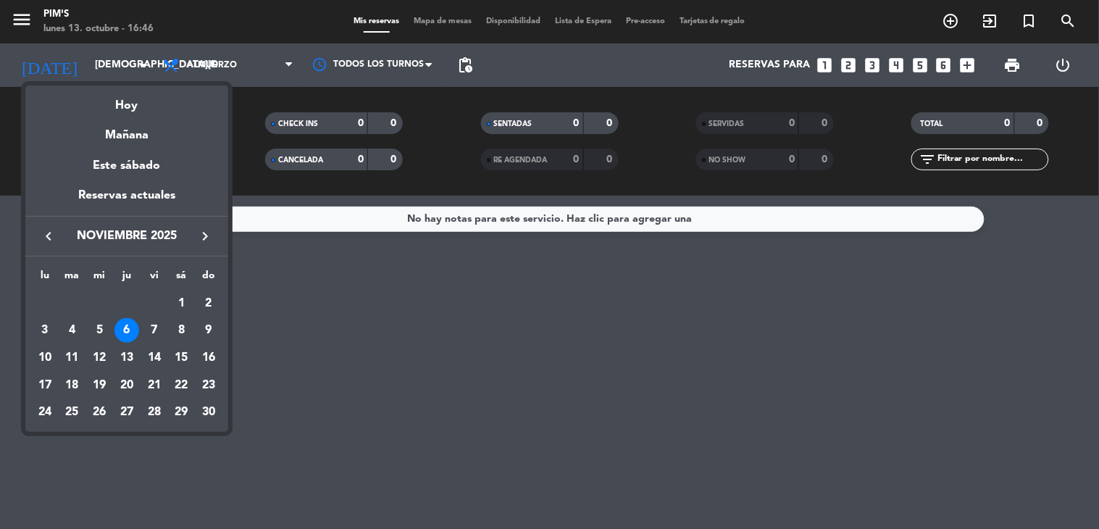
click at [46, 241] on icon "keyboard_arrow_left" at bounding box center [48, 235] width 17 height 17
click at [43, 387] on div "13" at bounding box center [45, 385] width 25 height 25
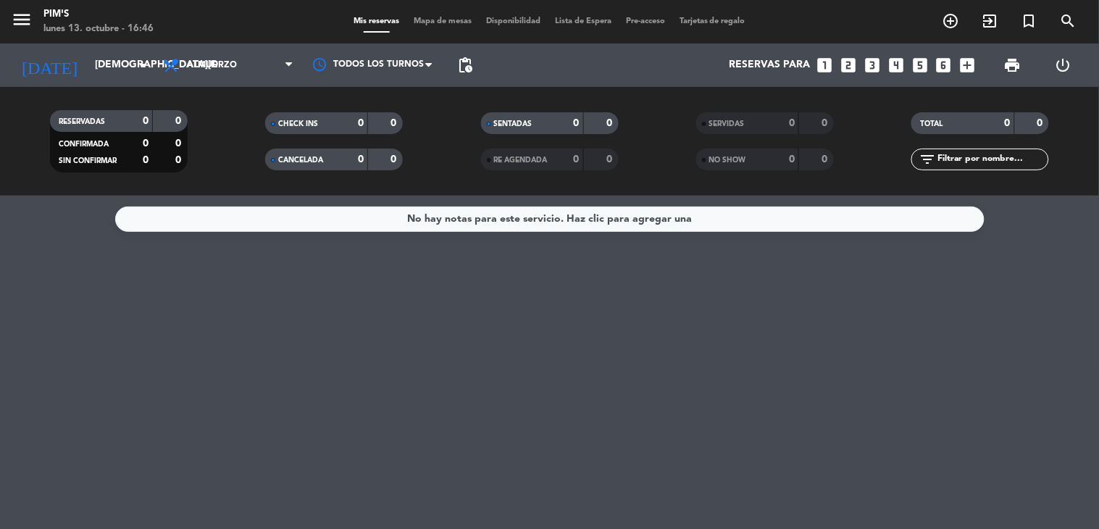
type input "[DATE]"
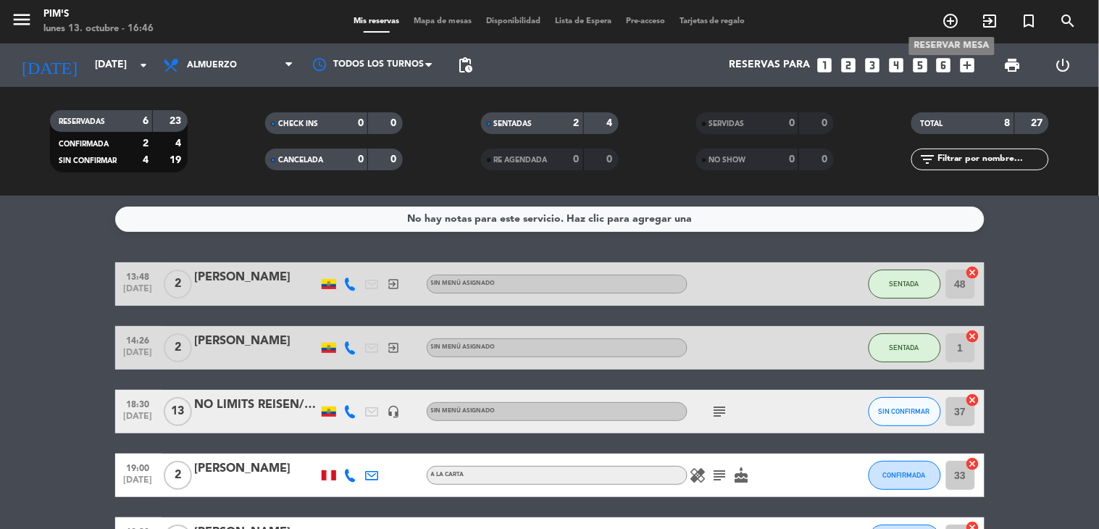
click at [953, 13] on icon "add_circle_outline" at bounding box center [951, 20] width 17 height 17
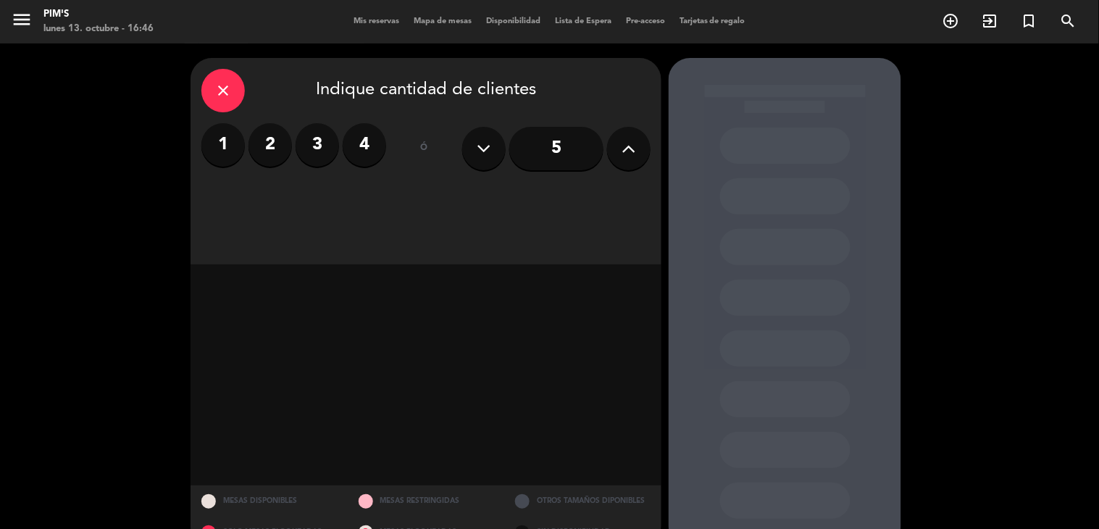
click at [614, 143] on button at bounding box center [628, 148] width 43 height 43
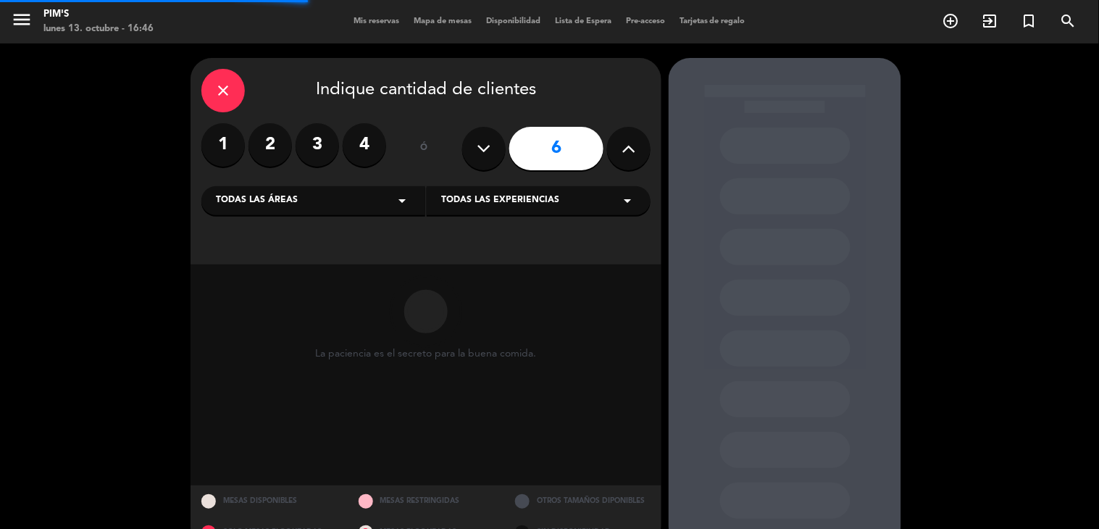
click at [618, 147] on button at bounding box center [628, 148] width 43 height 43
type input "9"
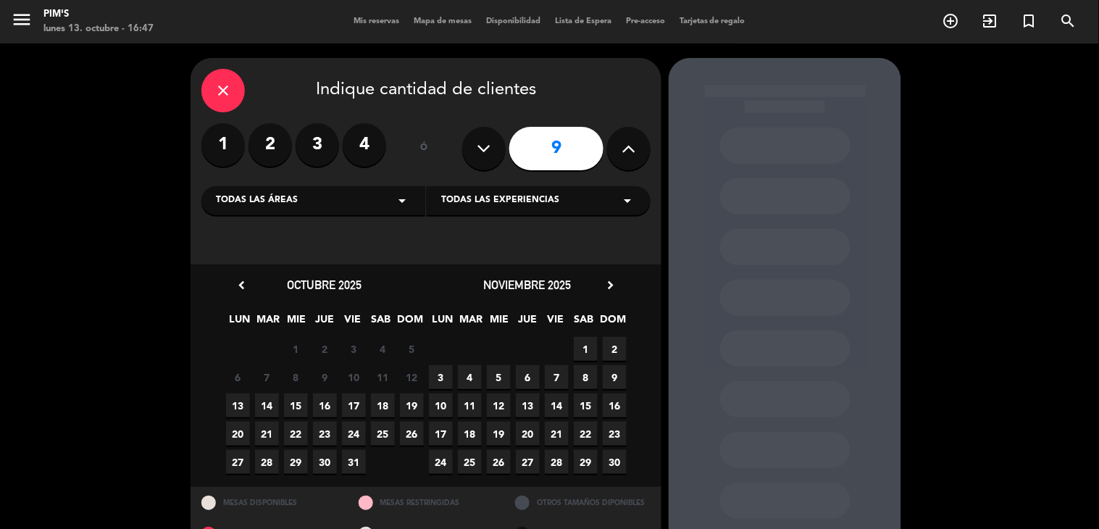
click at [239, 404] on span "13" at bounding box center [238, 405] width 24 height 24
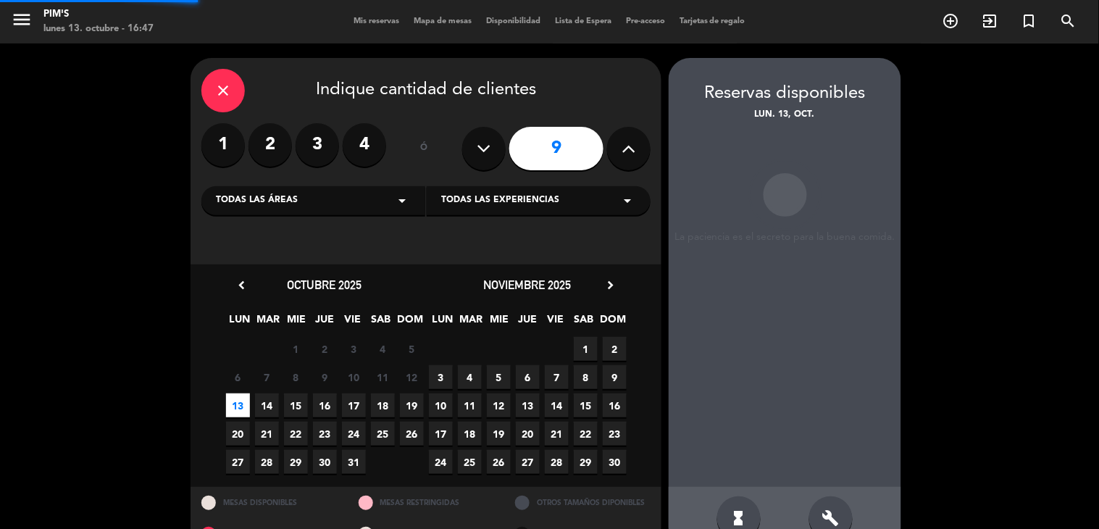
scroll to position [34, 0]
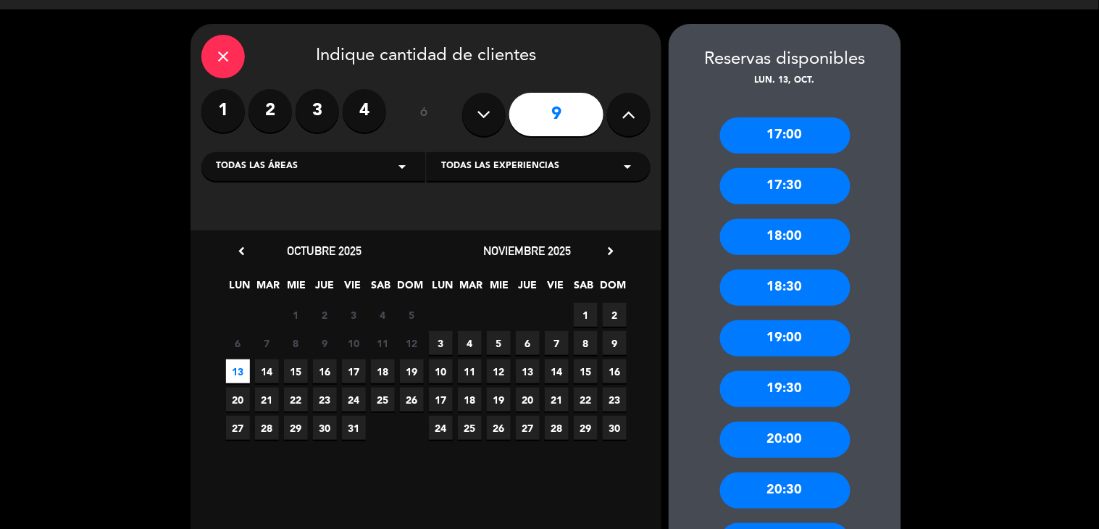
click at [788, 344] on div "19:00" at bounding box center [785, 338] width 130 height 36
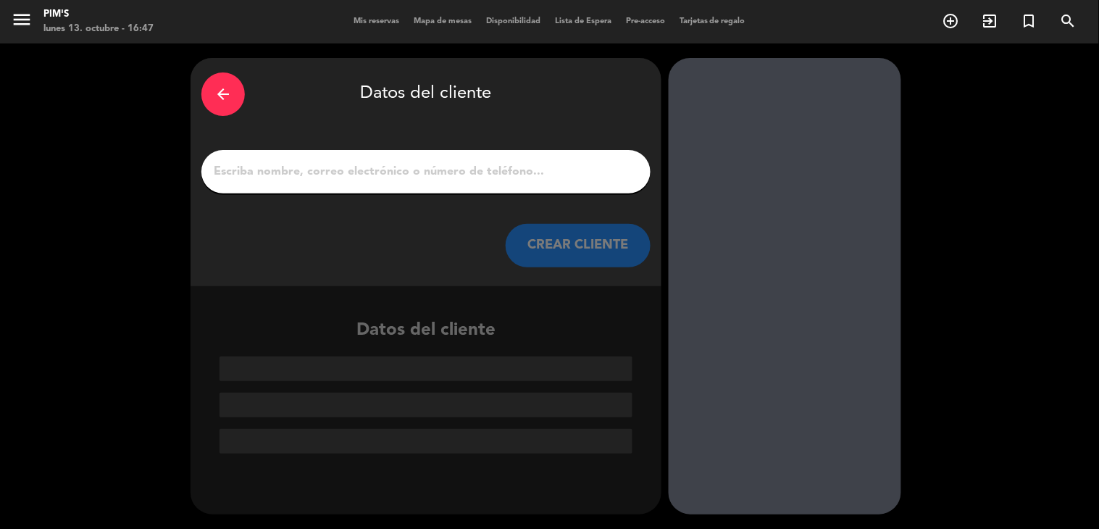
scroll to position [0, 0]
click at [437, 174] on input "1" at bounding box center [425, 172] width 427 height 20
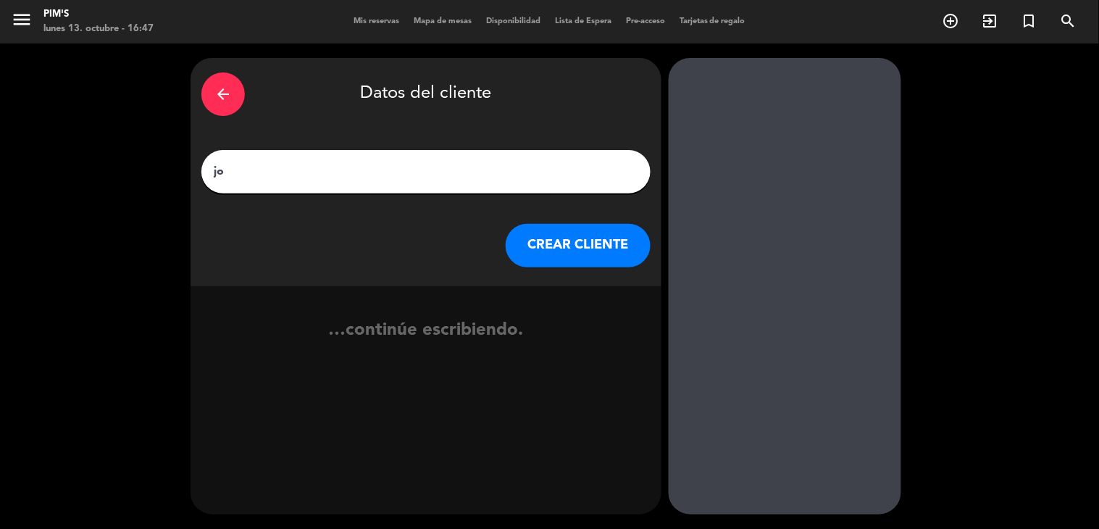
type input "j"
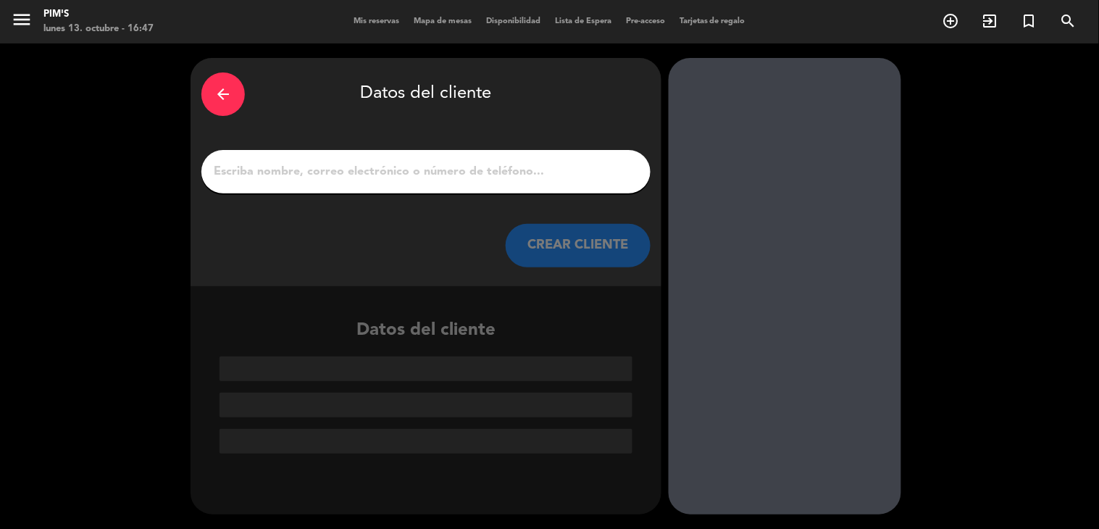
type input "H"
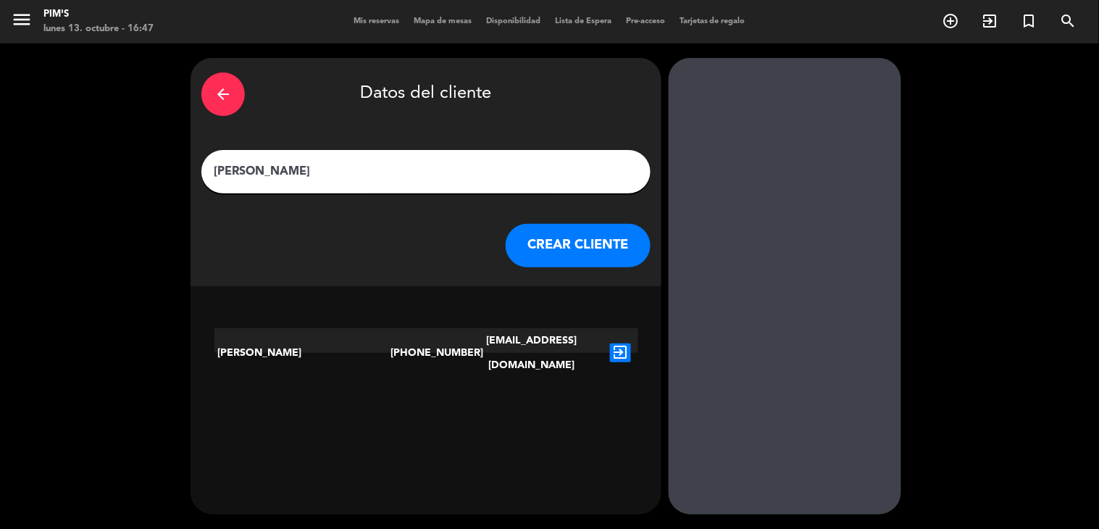
type input "[PERSON_NAME]"
click at [570, 259] on button "CREAR CLIENTE" at bounding box center [578, 245] width 145 height 43
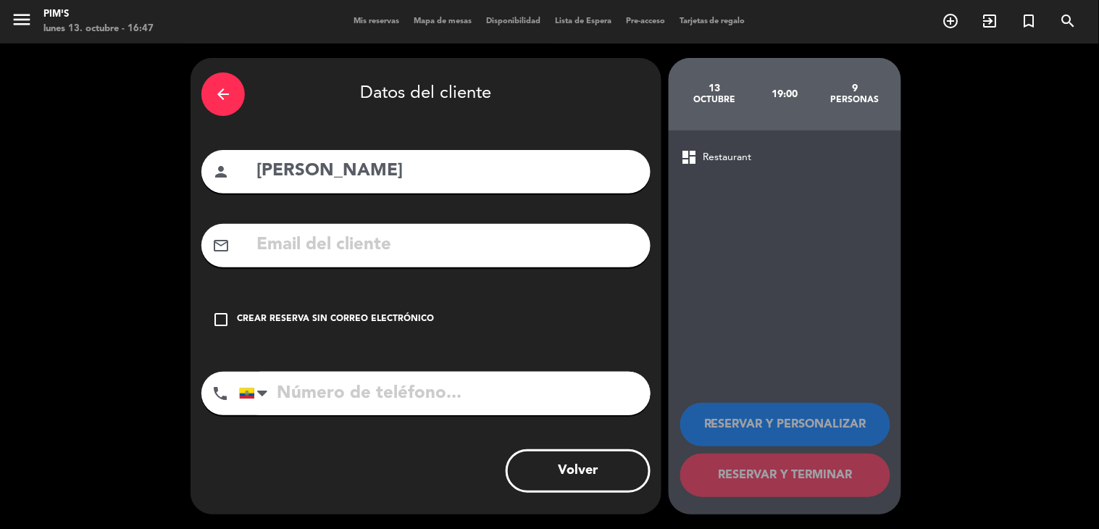
click at [217, 317] on icon "check_box_outline_blank" at bounding box center [220, 319] width 17 height 17
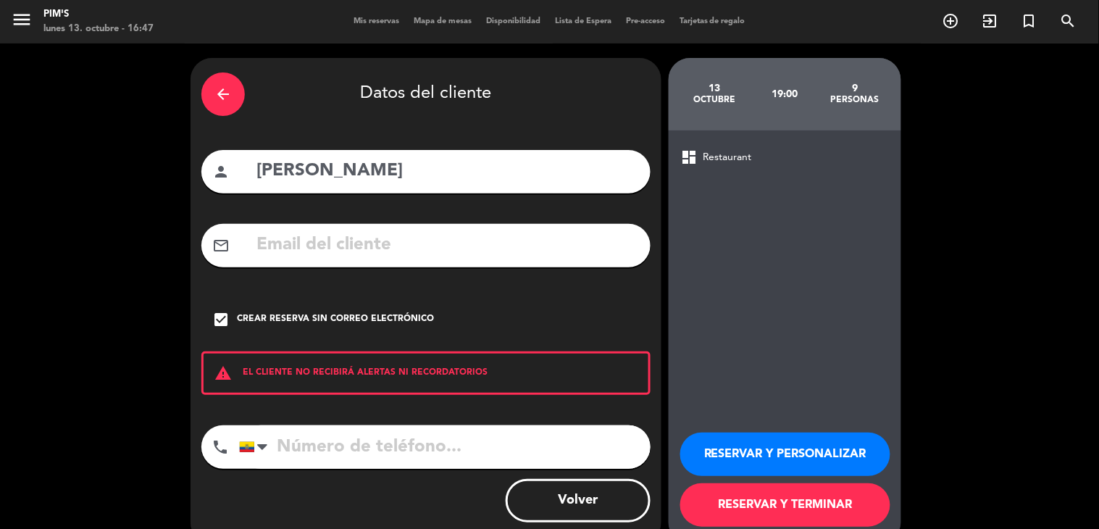
click at [314, 464] on input "tel" at bounding box center [445, 446] width 412 height 43
type input "967602495"
click at [771, 455] on button "RESERVAR Y PERSONALIZAR" at bounding box center [785, 454] width 210 height 43
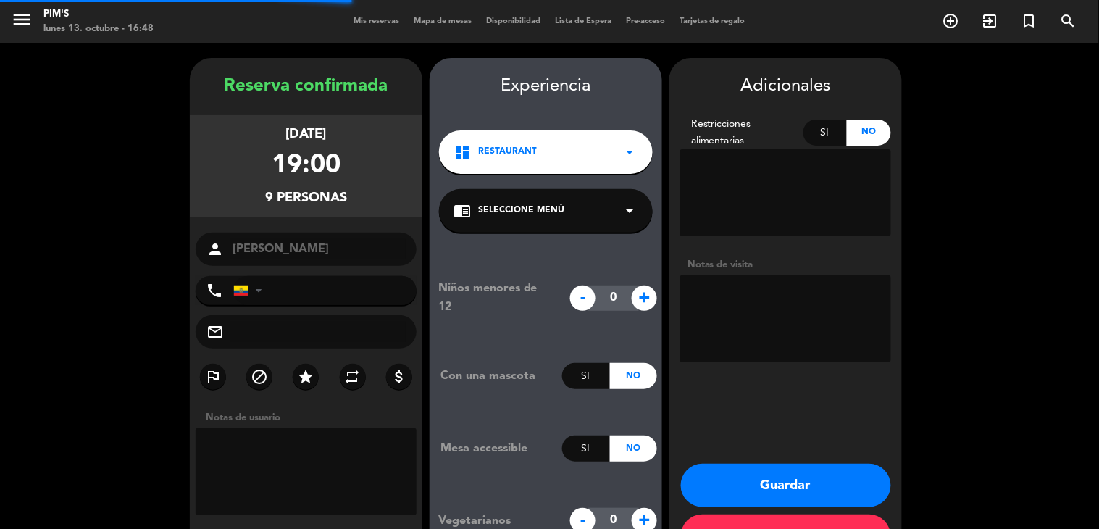
type input "[PHONE_NUMBER]"
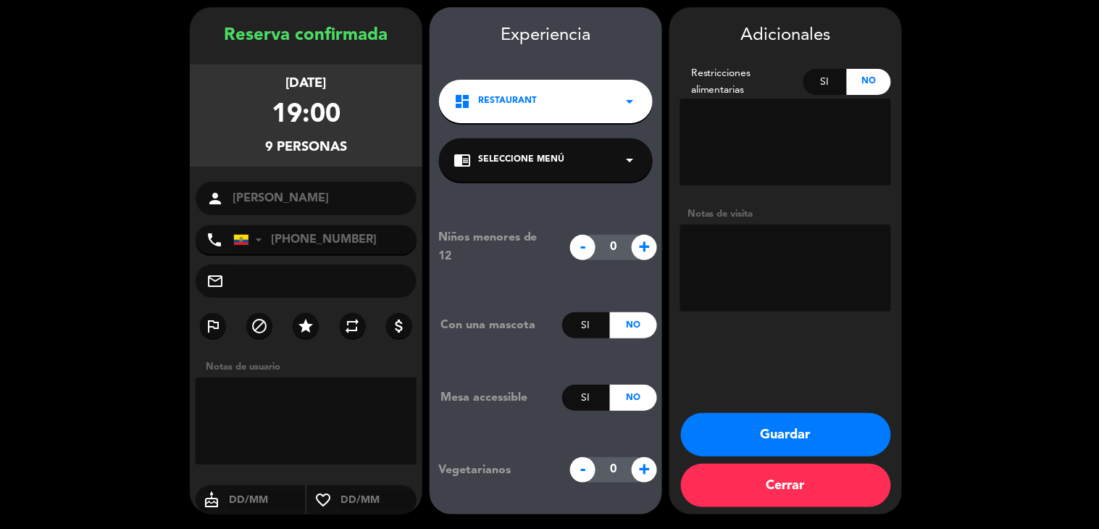
click at [708, 259] on textarea at bounding box center [785, 268] width 211 height 87
type textarea "VENTANA"
click at [819, 435] on button "Guardar" at bounding box center [786, 434] width 210 height 43
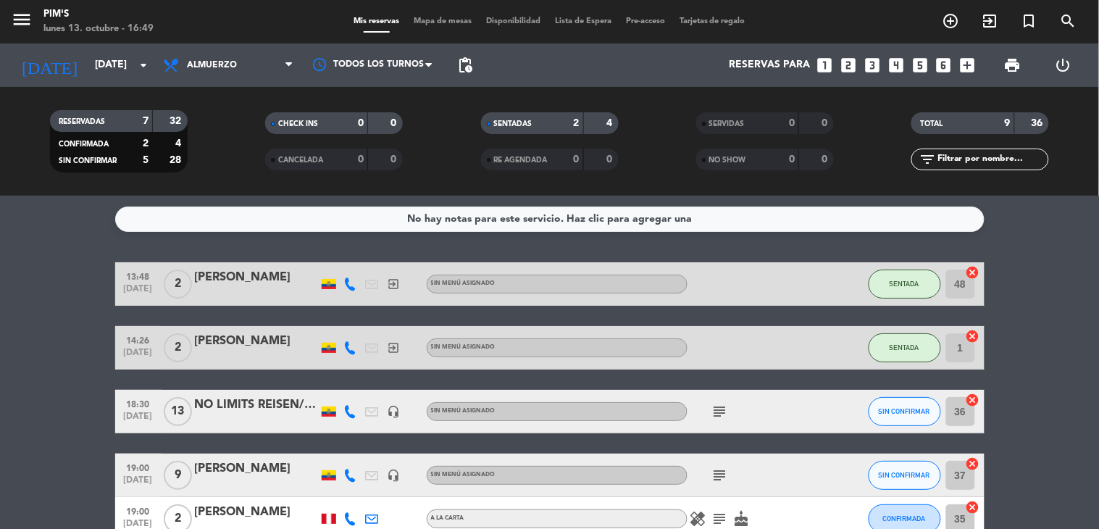
scroll to position [319, 0]
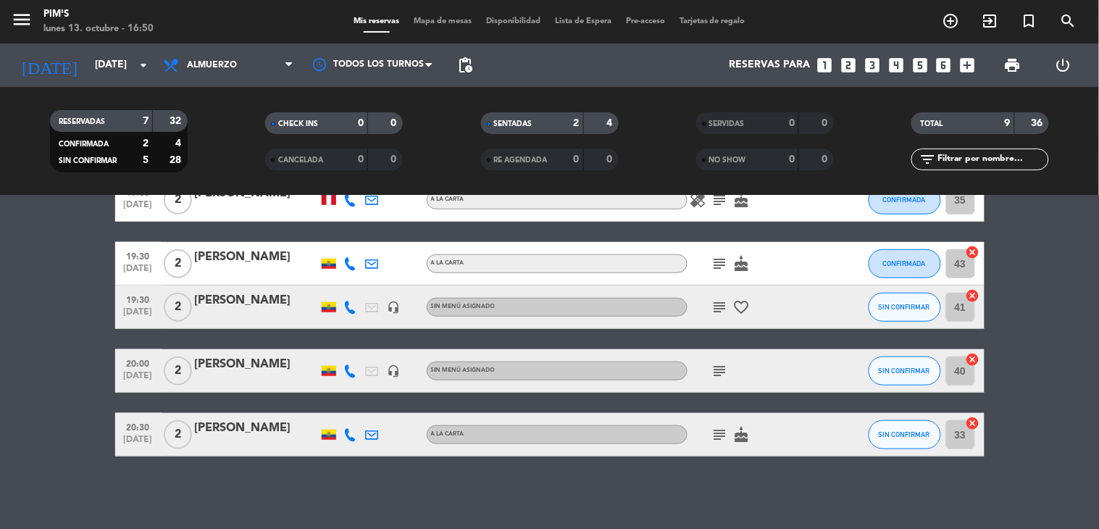
click at [711, 366] on icon "subject" at bounding box center [719, 370] width 17 height 17
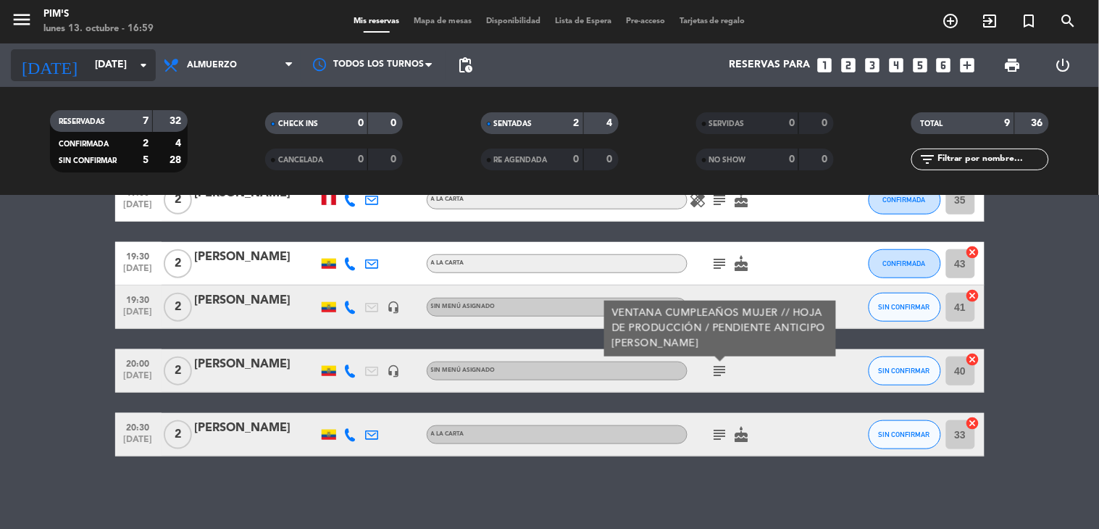
click at [121, 72] on input "[DATE]" at bounding box center [157, 65] width 138 height 26
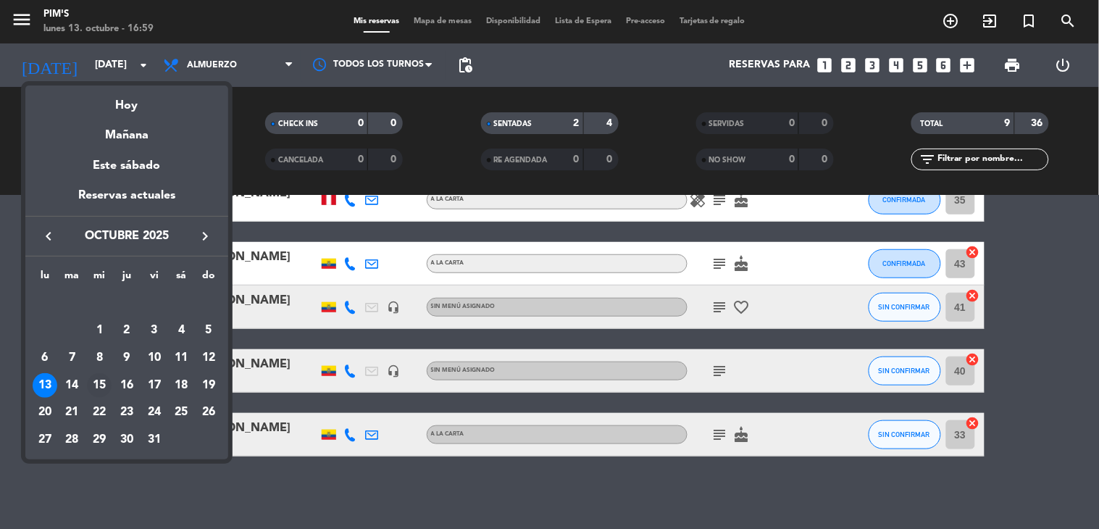
click at [109, 383] on div "15" at bounding box center [99, 385] width 25 height 25
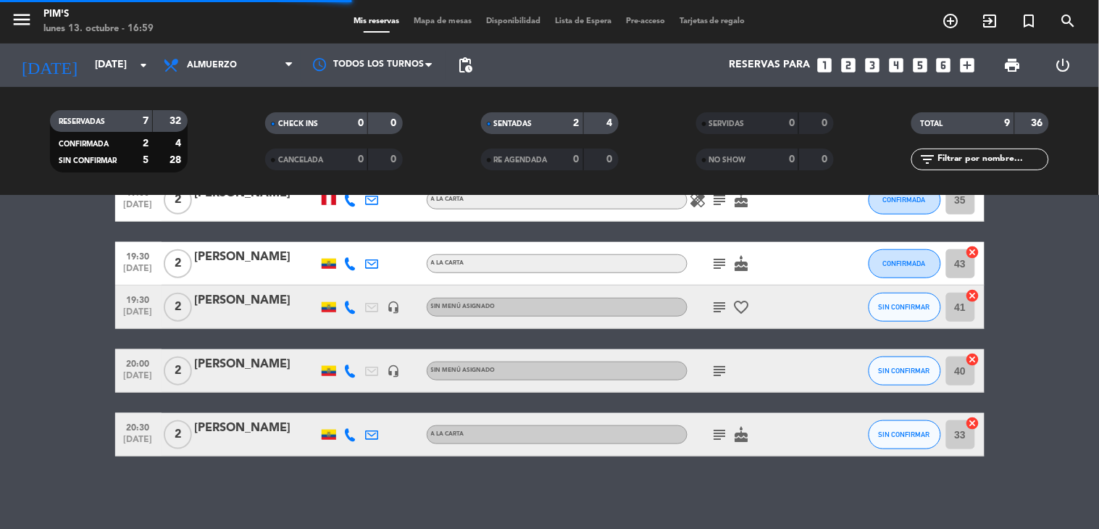
scroll to position [0, 0]
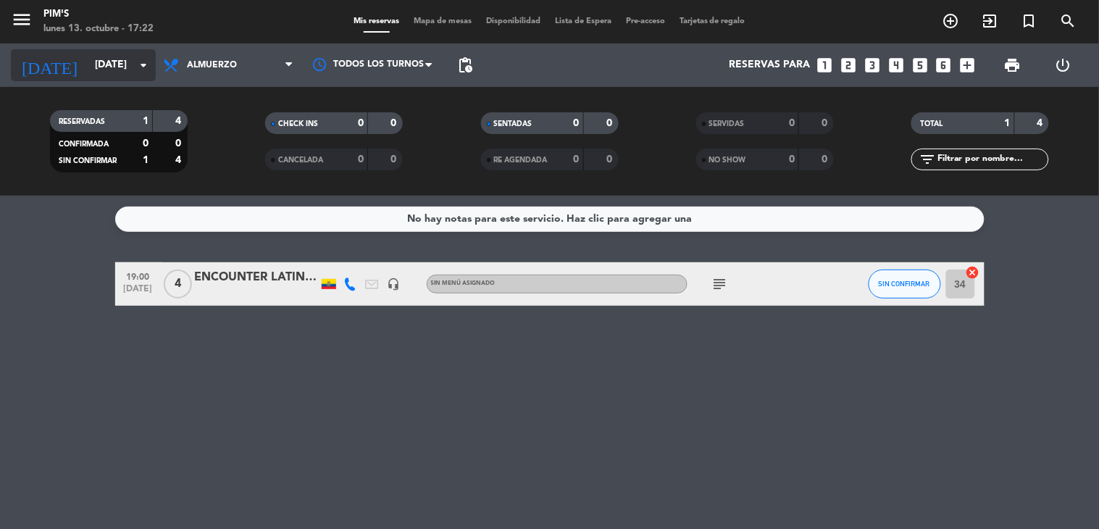
click at [117, 70] on input "[DATE]" at bounding box center [157, 65] width 138 height 26
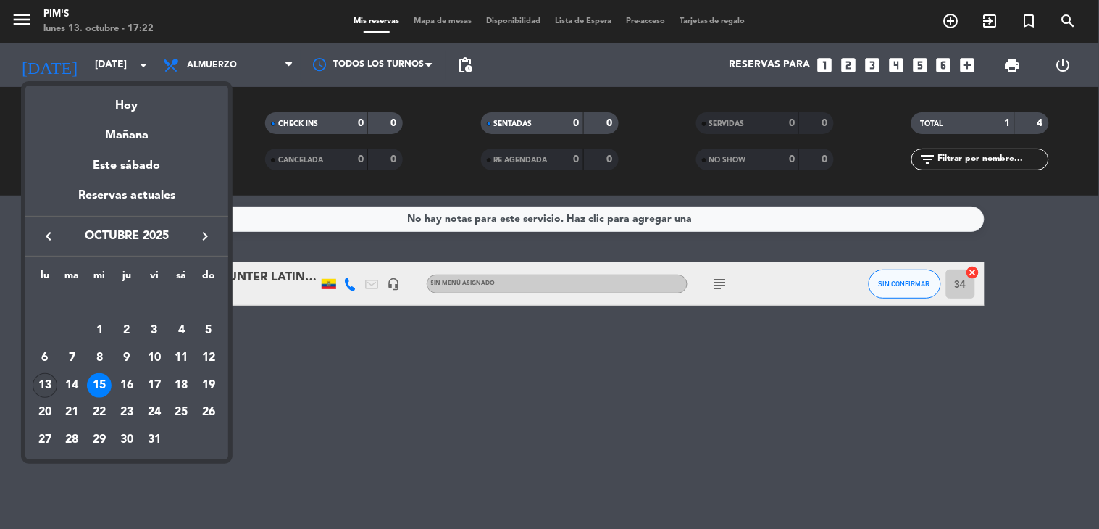
click at [47, 385] on div "13" at bounding box center [45, 385] width 25 height 25
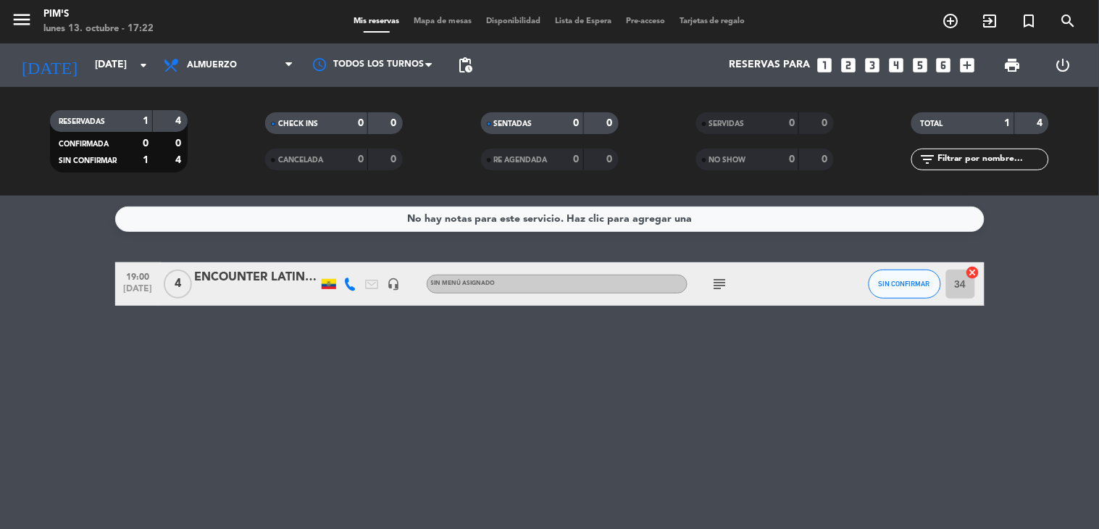
type input "[DATE]"
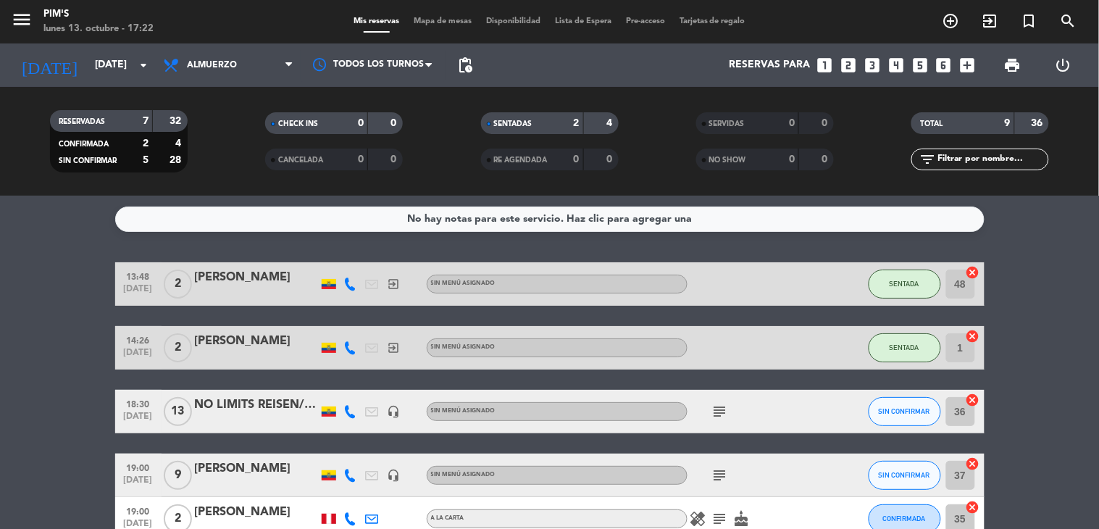
click at [714, 416] on icon "subject" at bounding box center [719, 411] width 17 height 17
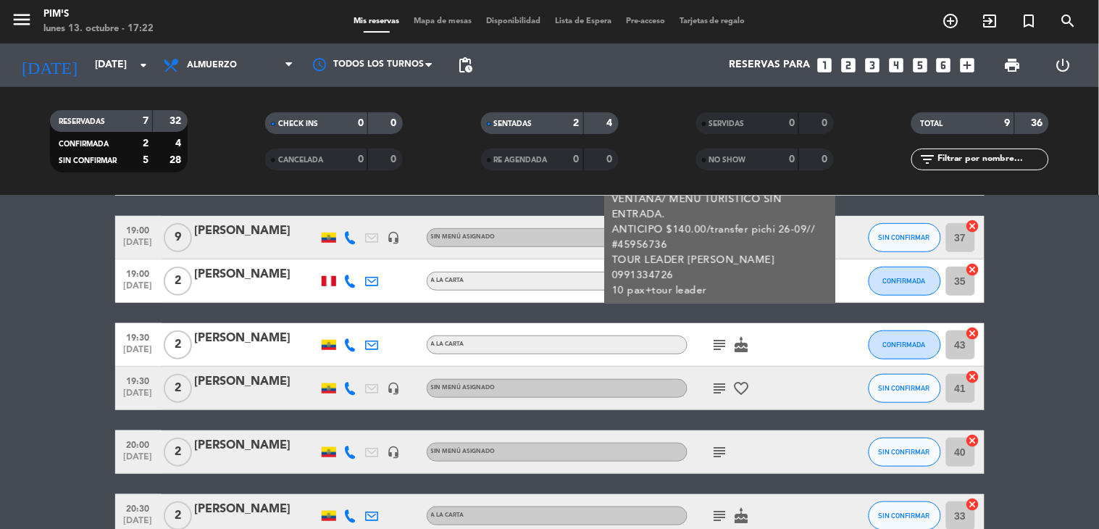
scroll to position [157, 0]
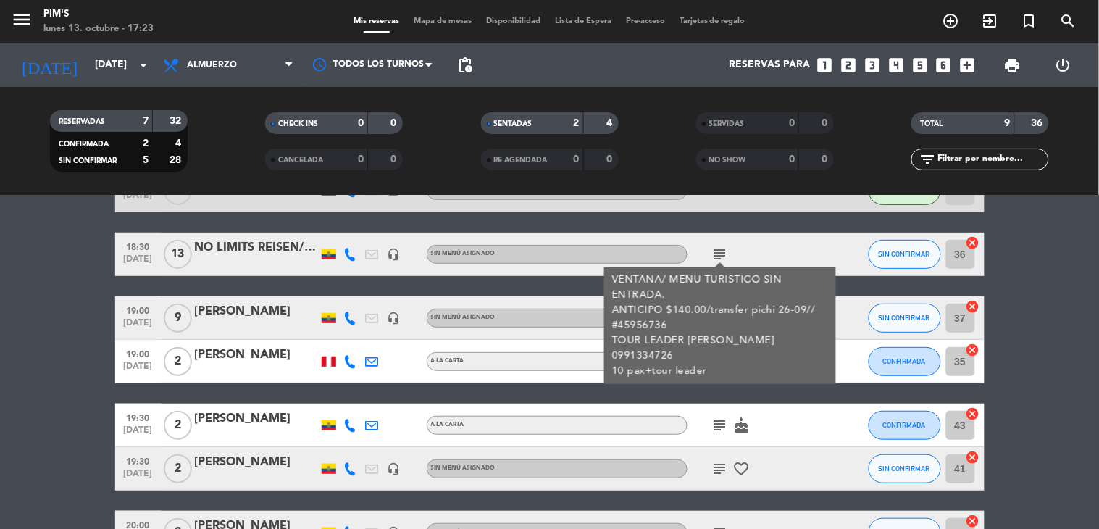
click at [274, 382] on div "19:00 [DATE] 2 [PERSON_NAME] A la Carta healing subject cake CONFIRMADA 35 canc…" at bounding box center [549, 361] width 869 height 43
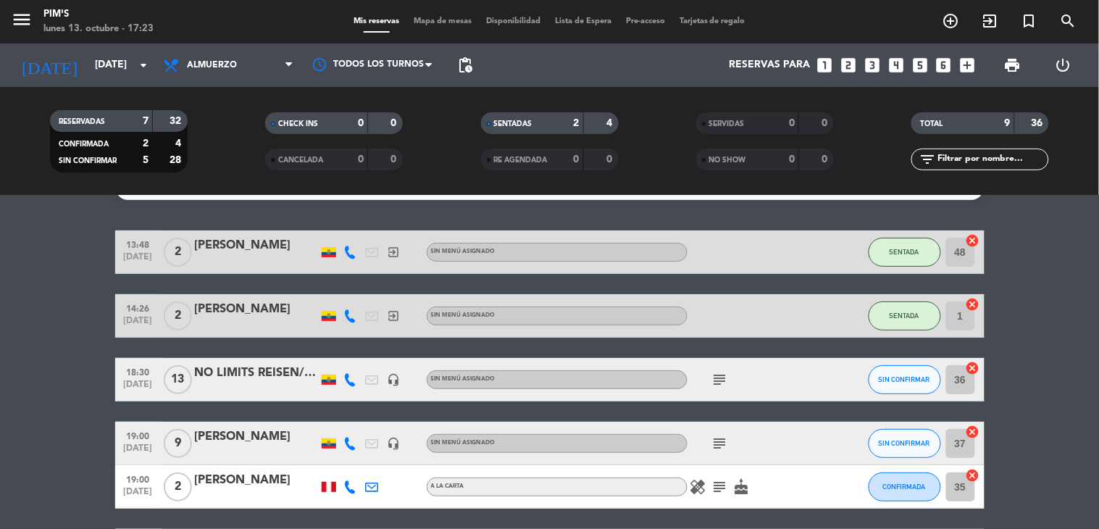
scroll to position [0, 0]
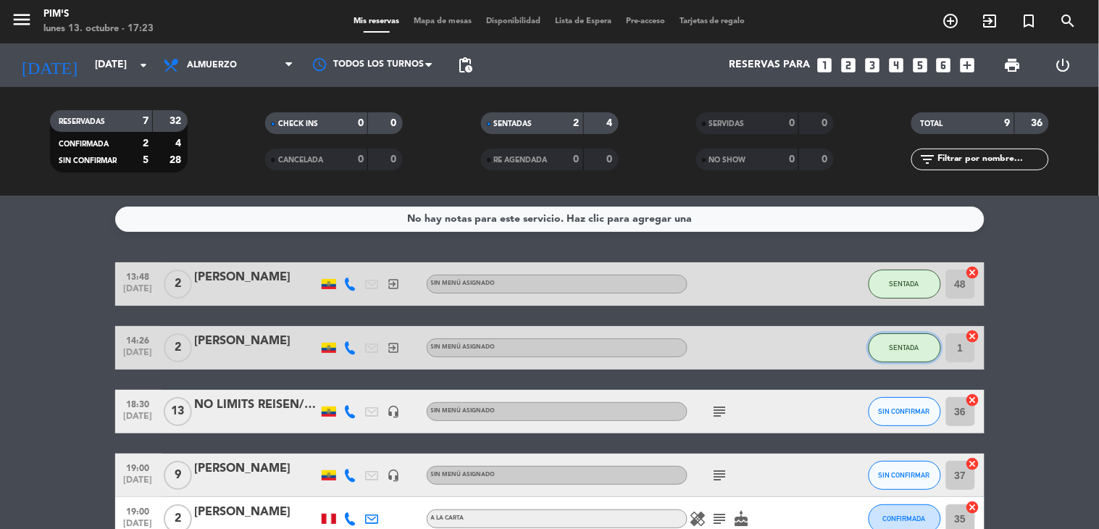
click at [875, 339] on button "SENTADA" at bounding box center [905, 347] width 72 height 29
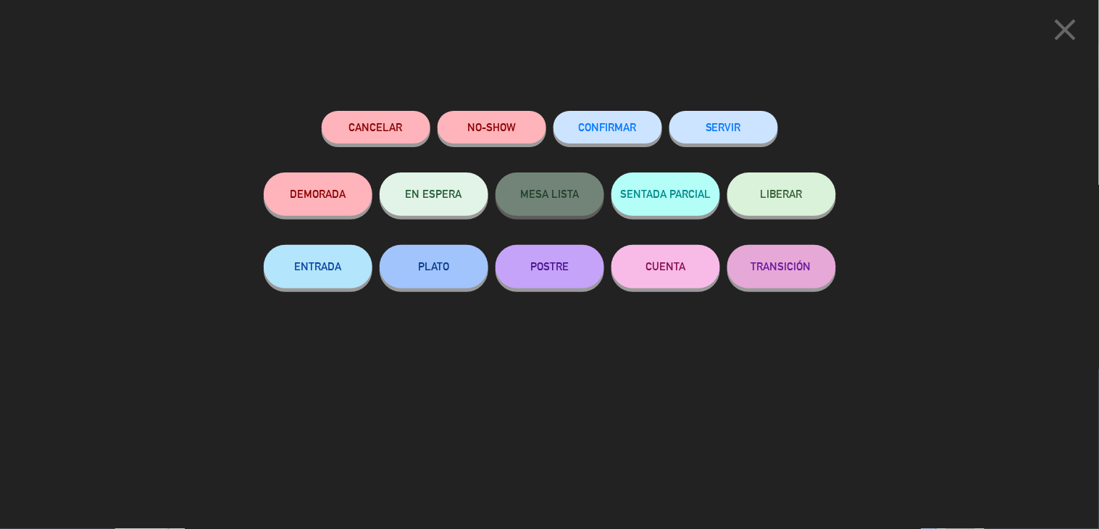
click at [721, 120] on button "SERVIR" at bounding box center [723, 127] width 109 height 33
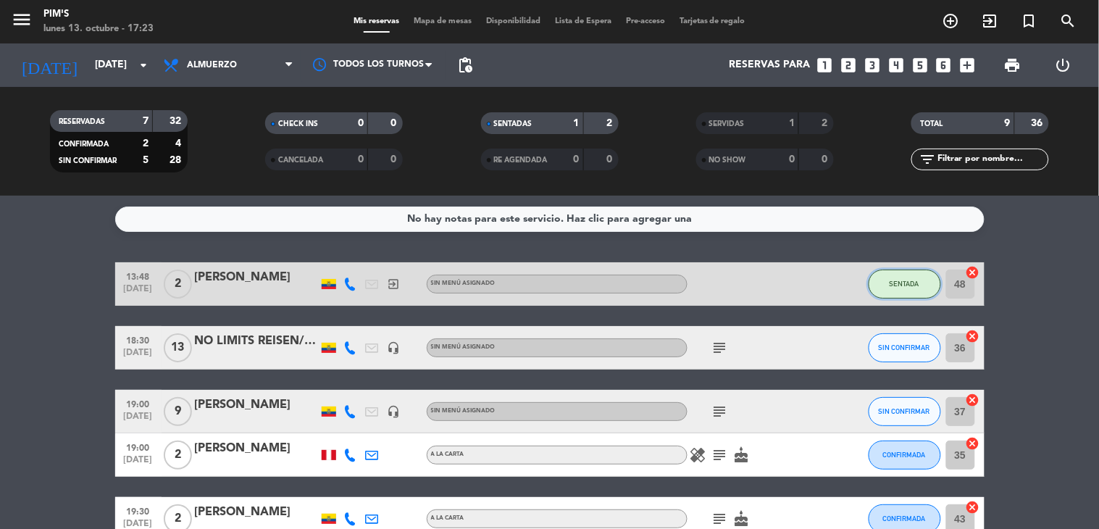
click at [911, 296] on button "SENTADA" at bounding box center [905, 284] width 72 height 29
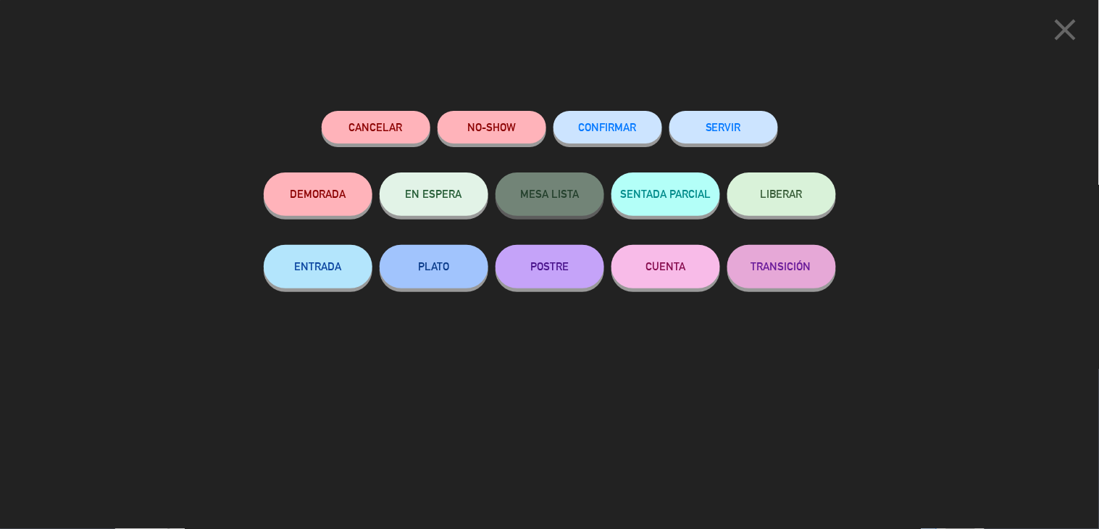
click at [693, 131] on button "SERVIR" at bounding box center [723, 127] width 109 height 33
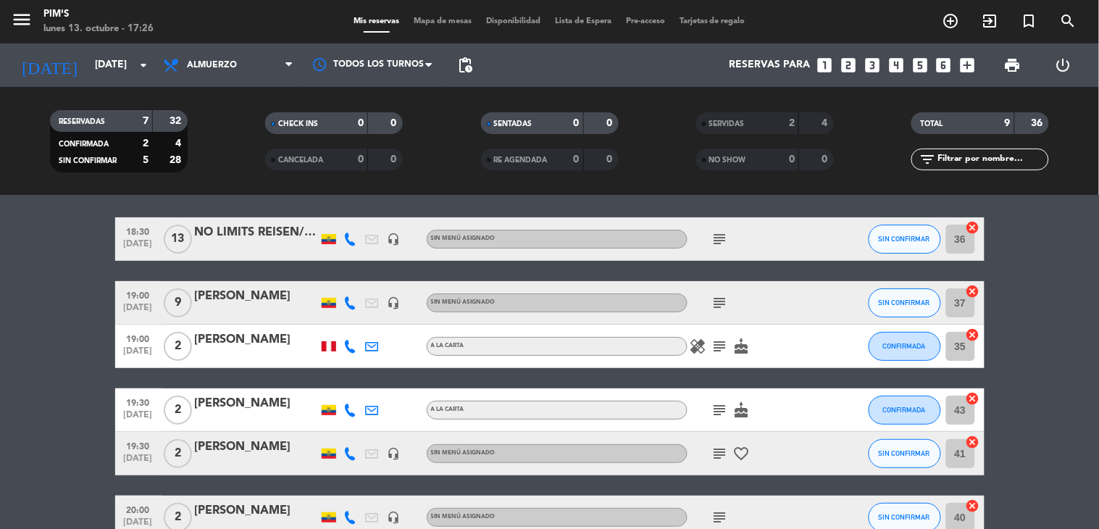
scroll to position [30, 0]
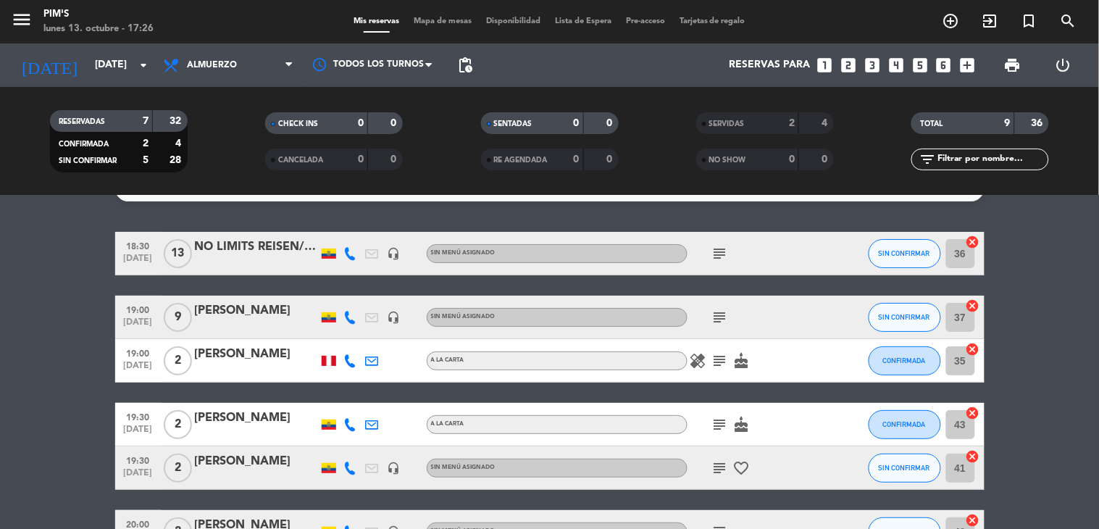
click at [713, 312] on icon "subject" at bounding box center [719, 317] width 17 height 17
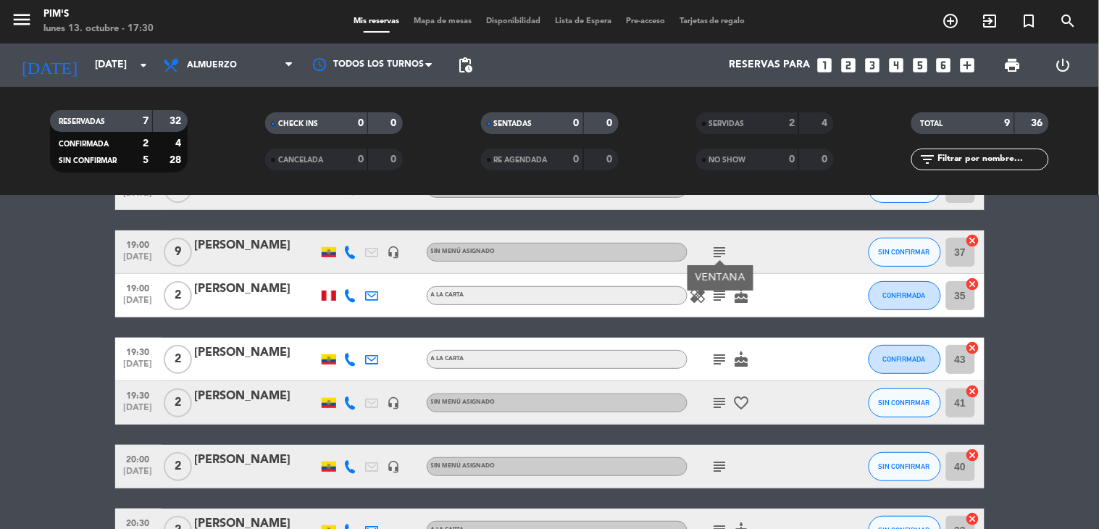
scroll to position [0, 0]
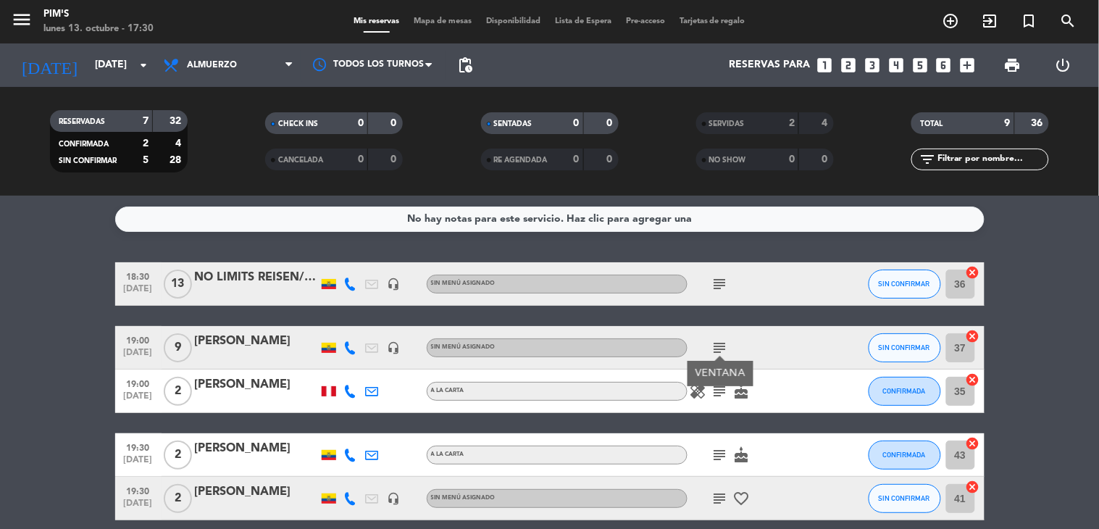
click at [117, 364] on div "19:00 [DATE]" at bounding box center [138, 347] width 46 height 43
click at [0, 277] on bookings-row "18:30 [DATE] NO LIMITS REISEN/[PERSON_NAME] headset_mic Sin menú asignado subje…" at bounding box center [549, 454] width 1099 height 385
click at [995, 17] on icon "exit_to_app" at bounding box center [990, 20] width 17 height 17
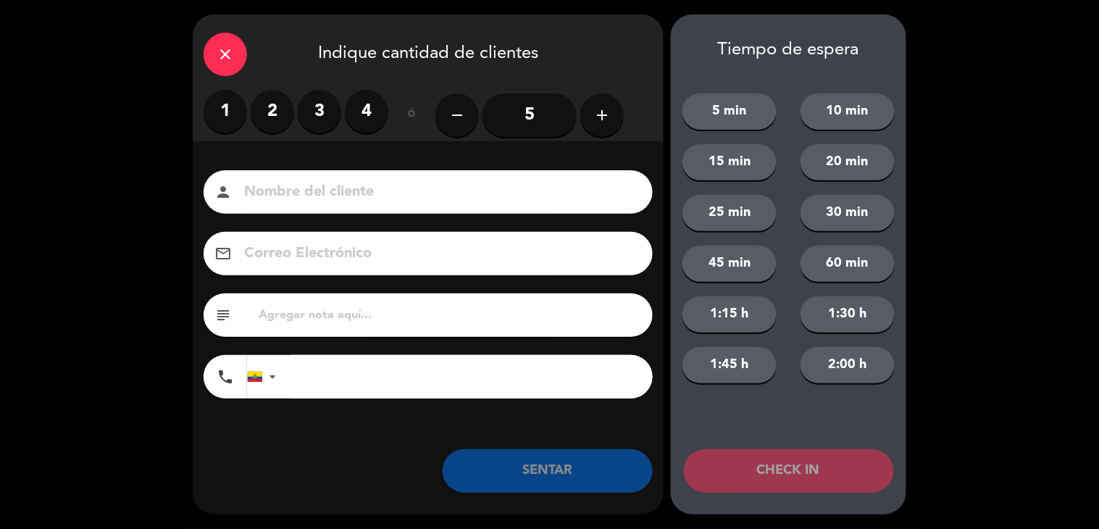
click at [264, 117] on label "2" at bounding box center [272, 111] width 43 height 43
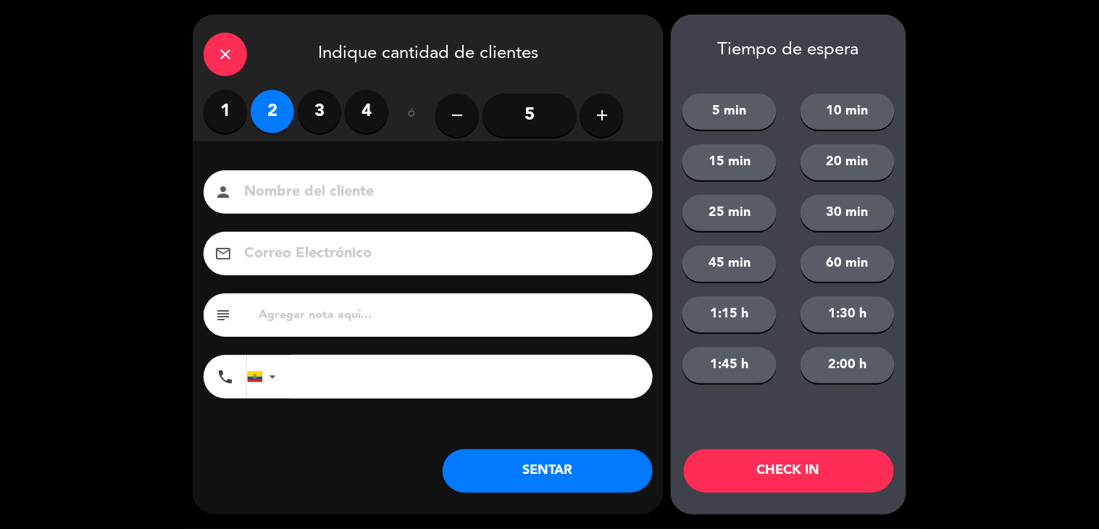
click at [334, 199] on input at bounding box center [438, 192] width 391 height 25
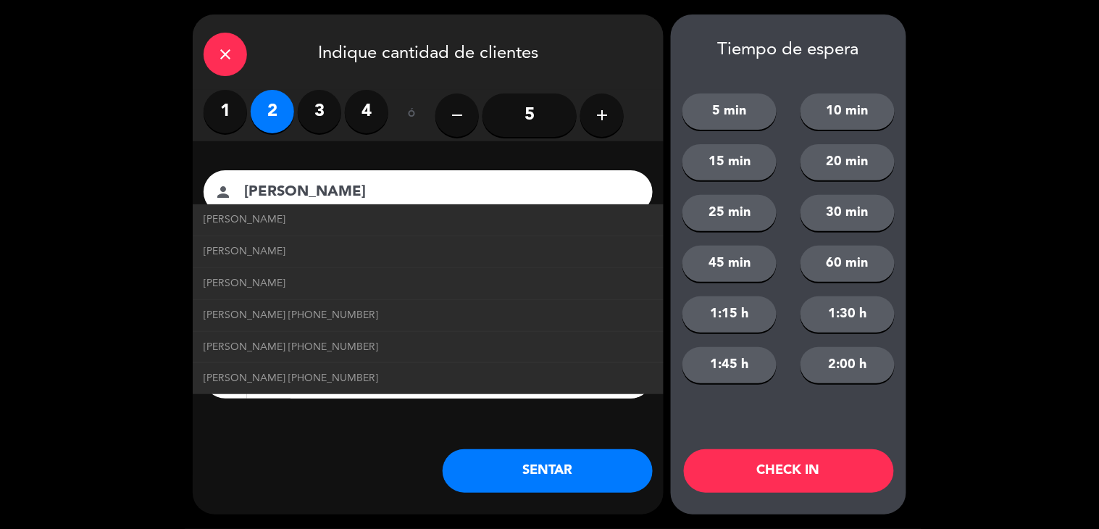
type input "[PERSON_NAME]"
click at [493, 469] on button "SENTAR" at bounding box center [548, 470] width 210 height 43
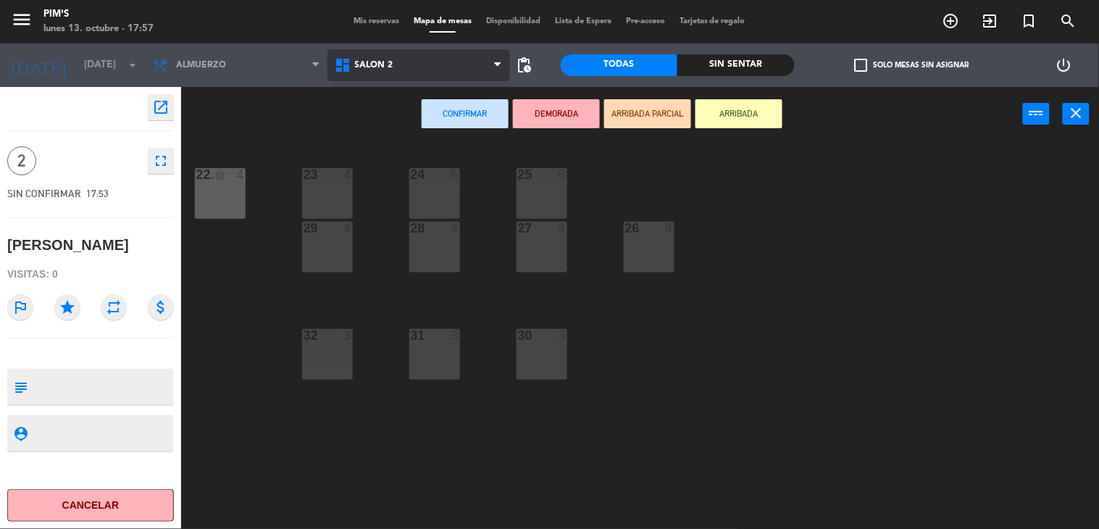
click at [359, 72] on span "Salón 2" at bounding box center [418, 65] width 183 height 32
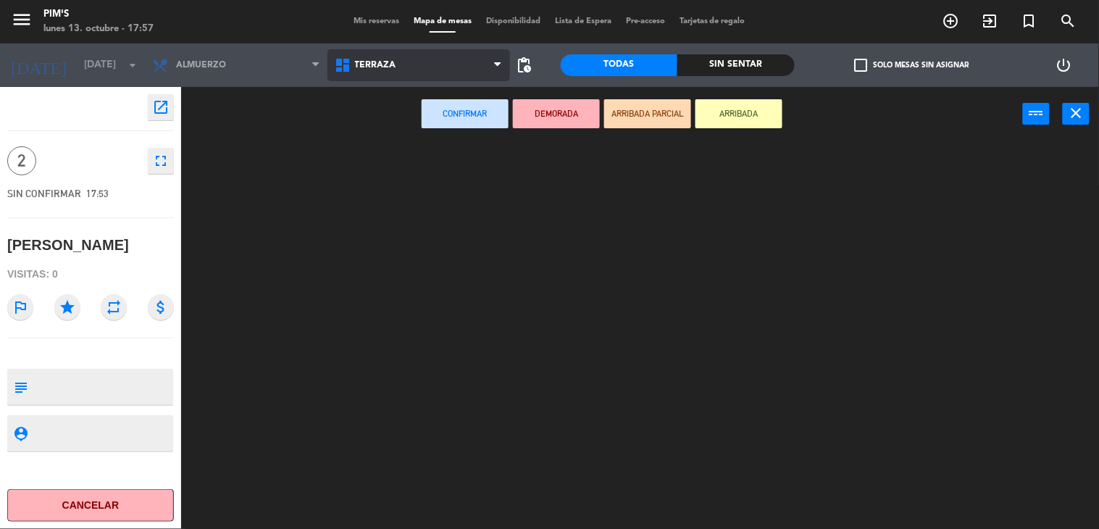
click at [400, 175] on ng-component "menu Pim's [DATE] 13. octubre - 17:57 Mis reservas Mapa de mesas Disponibilidad…" at bounding box center [549, 265] width 1099 height 530
